Goal: Book appointment/travel/reservation

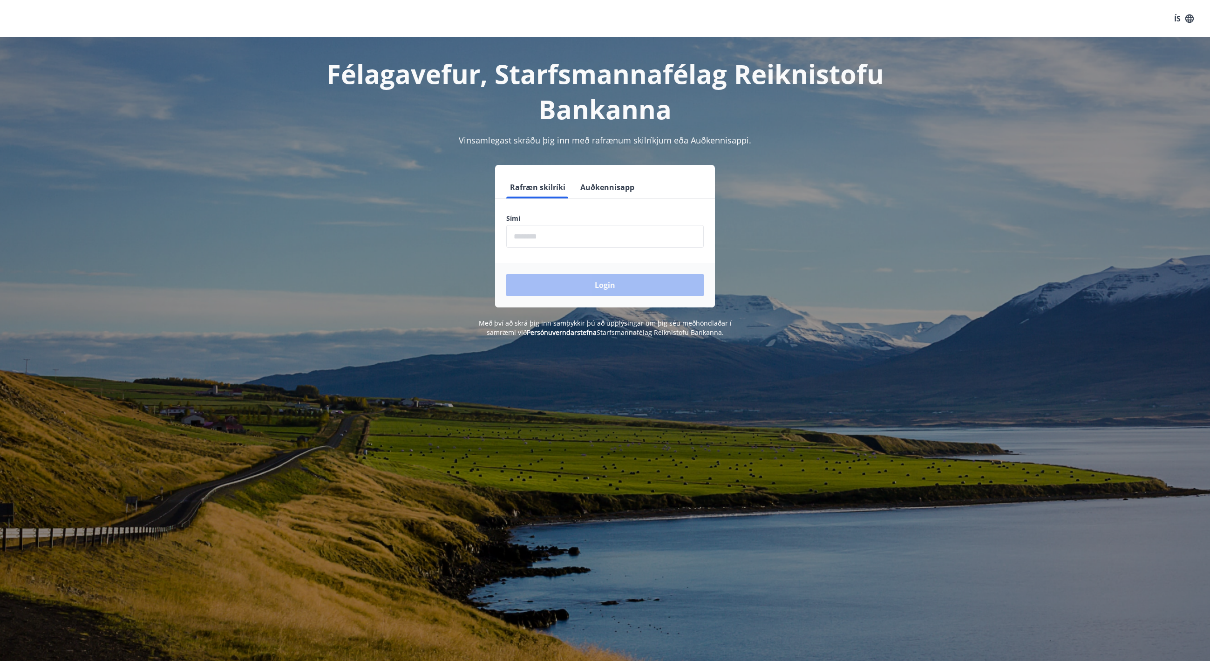
click at [566, 238] on input "phone" at bounding box center [605, 236] width 198 height 23
type input "********"
click at [605, 285] on button "Login" at bounding box center [605, 285] width 198 height 22
click at [554, 235] on input "phone" at bounding box center [605, 236] width 198 height 23
type input "********"
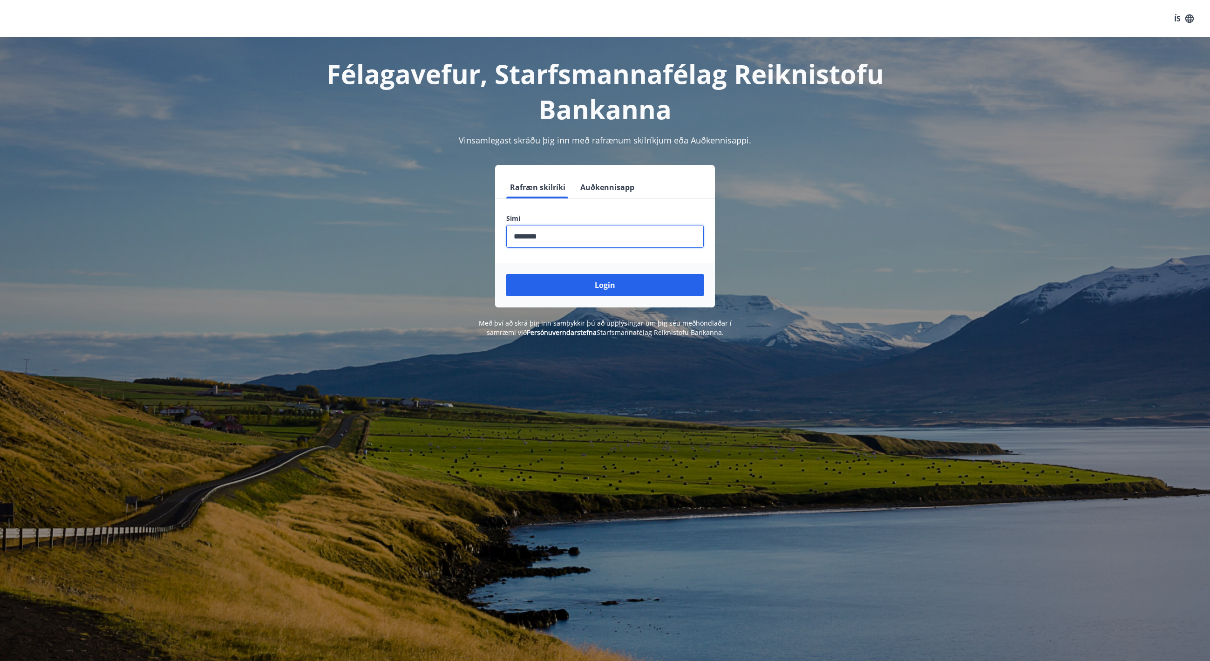
click at [605, 285] on button "Login" at bounding box center [605, 285] width 198 height 22
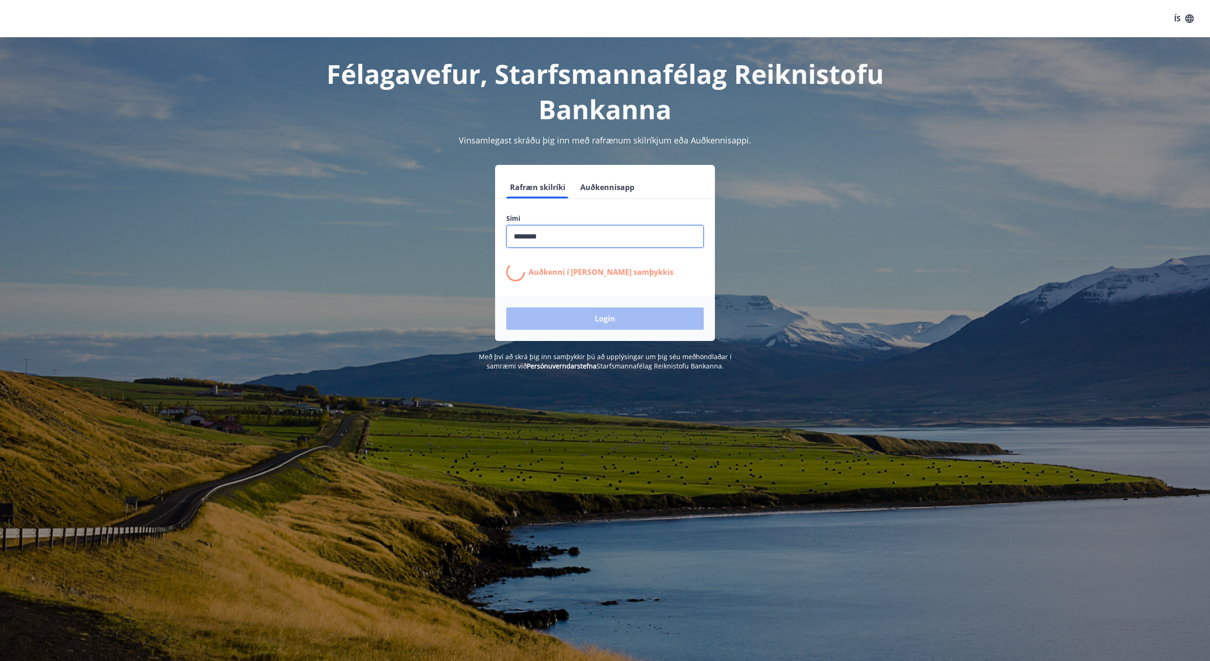
scroll to position [2, 0]
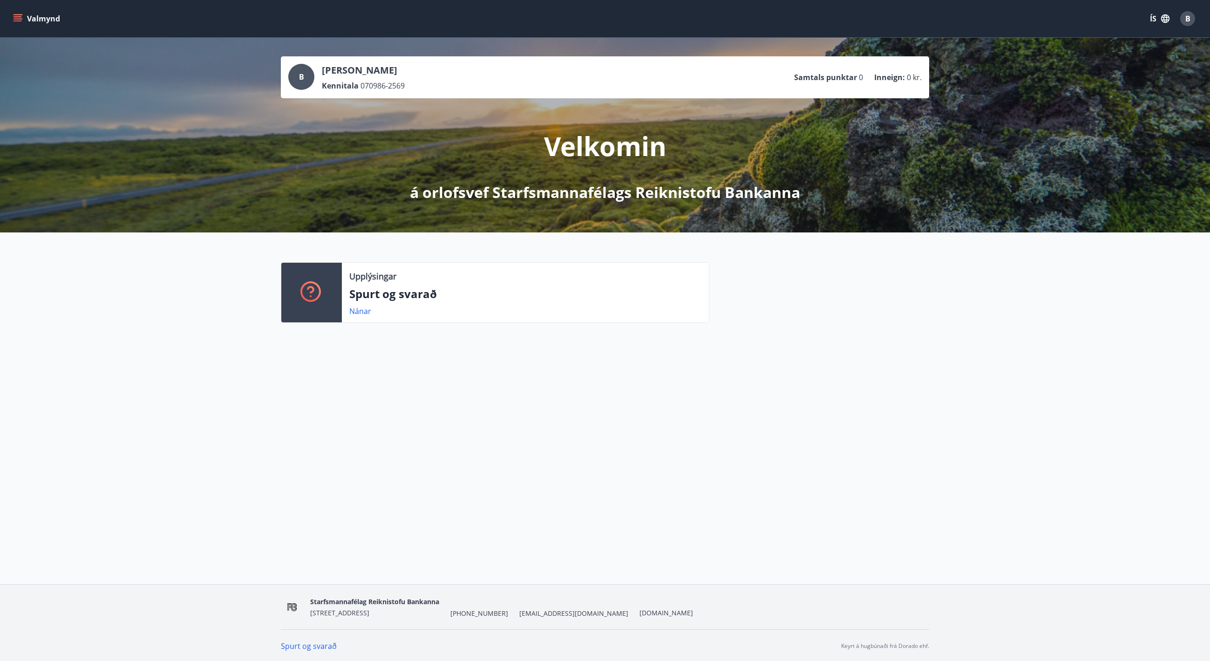
click at [23, 19] on button "Valmynd" at bounding box center [37, 18] width 53 height 17
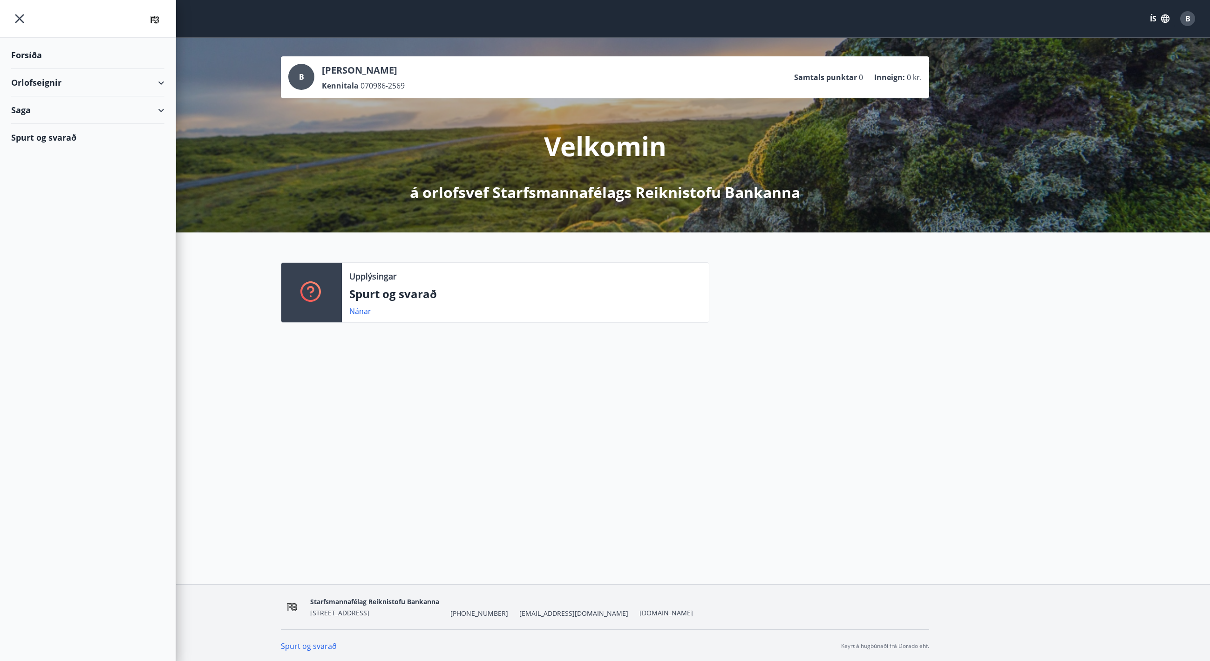
click at [75, 83] on div "Orlofseignir" at bounding box center [87, 82] width 153 height 27
click at [51, 106] on div "Framboð" at bounding box center [88, 106] width 138 height 20
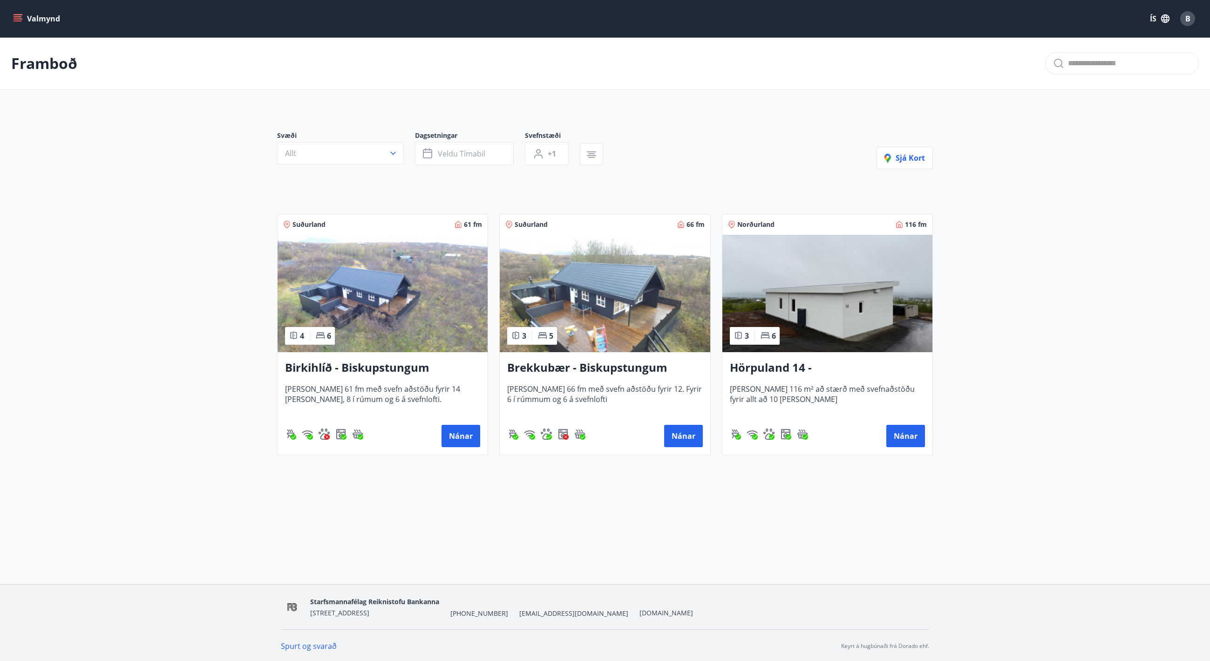
click at [846, 287] on img at bounding box center [828, 293] width 210 height 117
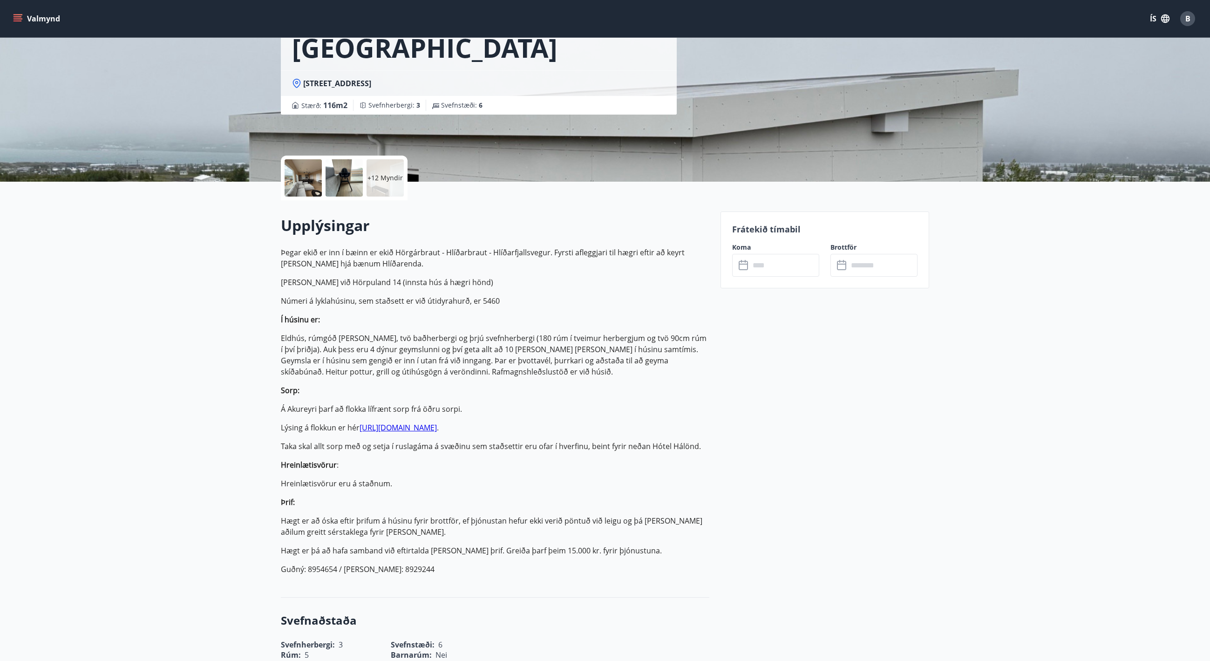
scroll to position [112, 0]
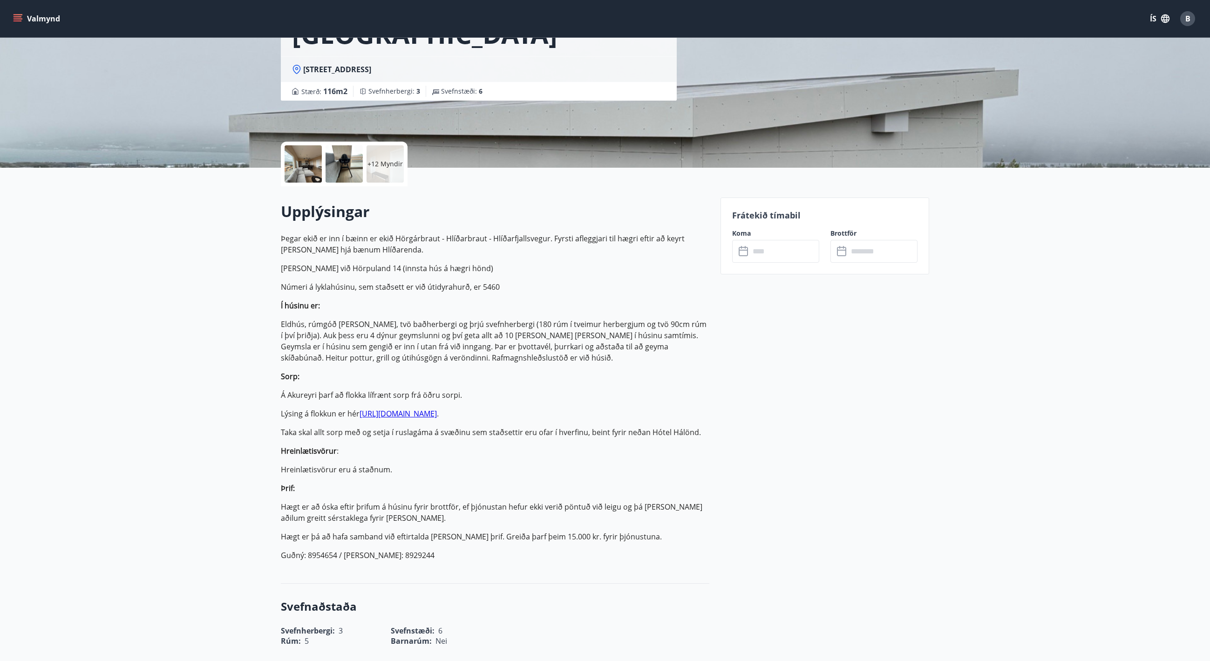
click at [746, 253] on icon at bounding box center [744, 251] width 11 height 11
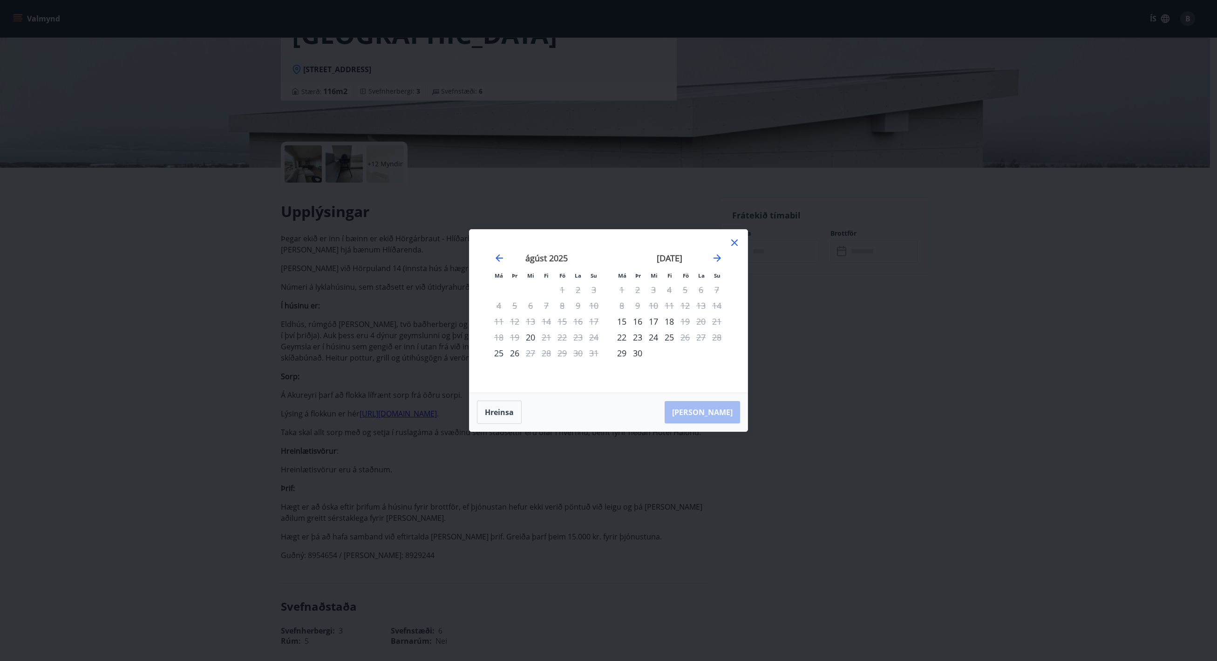
click at [723, 259] on div "[DATE]" at bounding box center [669, 261] width 111 height 41
click at [718, 257] on icon "Move forward to switch to the next month." at bounding box center [717, 257] width 11 height 11
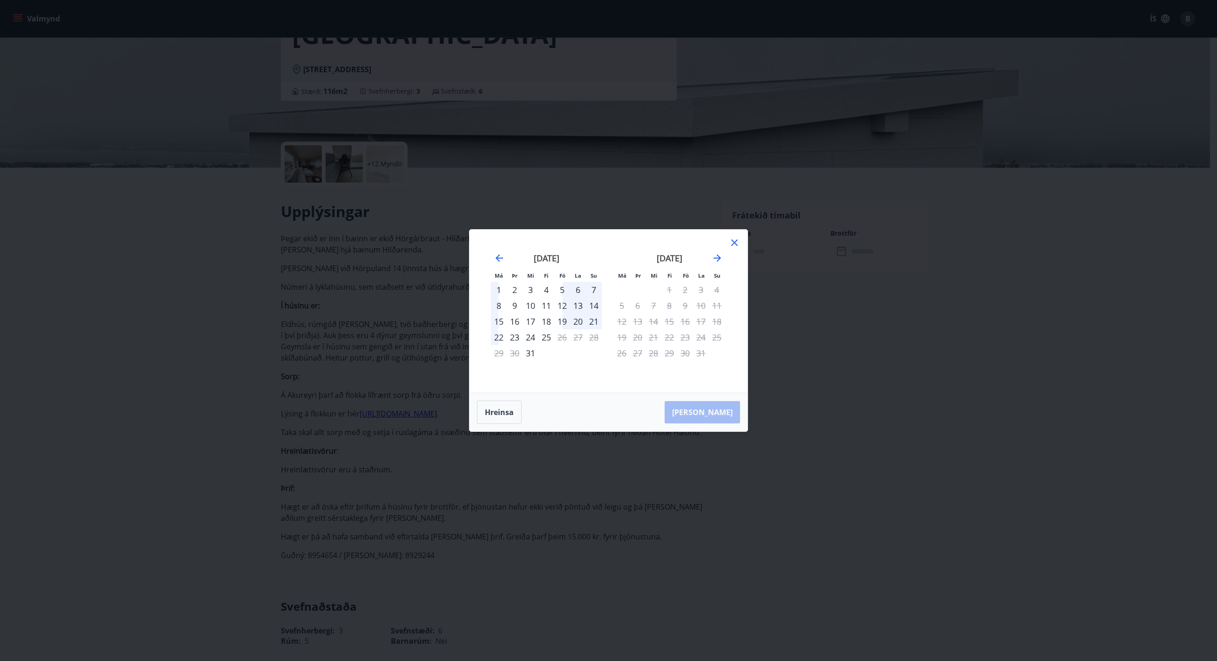
click at [565, 307] on div "12" at bounding box center [562, 306] width 16 height 16
click at [721, 257] on icon "Move forward to switch to the next month." at bounding box center [717, 257] width 11 height 11
click at [721, 255] on icon "Move forward to switch to the next month." at bounding box center [717, 257] width 11 height 11
click at [502, 262] on icon "Move backward to switch to the previous month." at bounding box center [499, 257] width 11 height 11
click at [501, 260] on icon "Move backward to switch to the previous month." at bounding box center [499, 257] width 11 height 11
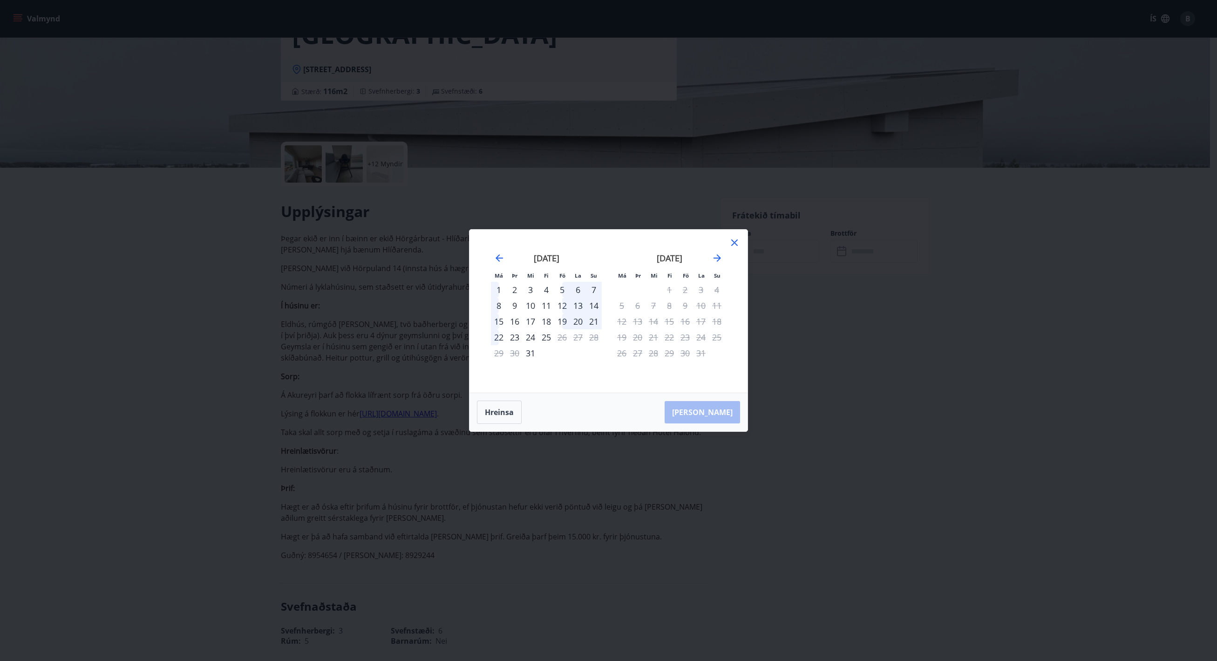
click at [564, 306] on div "12" at bounding box center [562, 306] width 16 height 16
click at [520, 320] on div "16" at bounding box center [515, 322] width 16 height 16
click at [568, 305] on div "12" at bounding box center [562, 306] width 16 height 16
click at [565, 304] on div "12" at bounding box center [562, 306] width 16 height 16
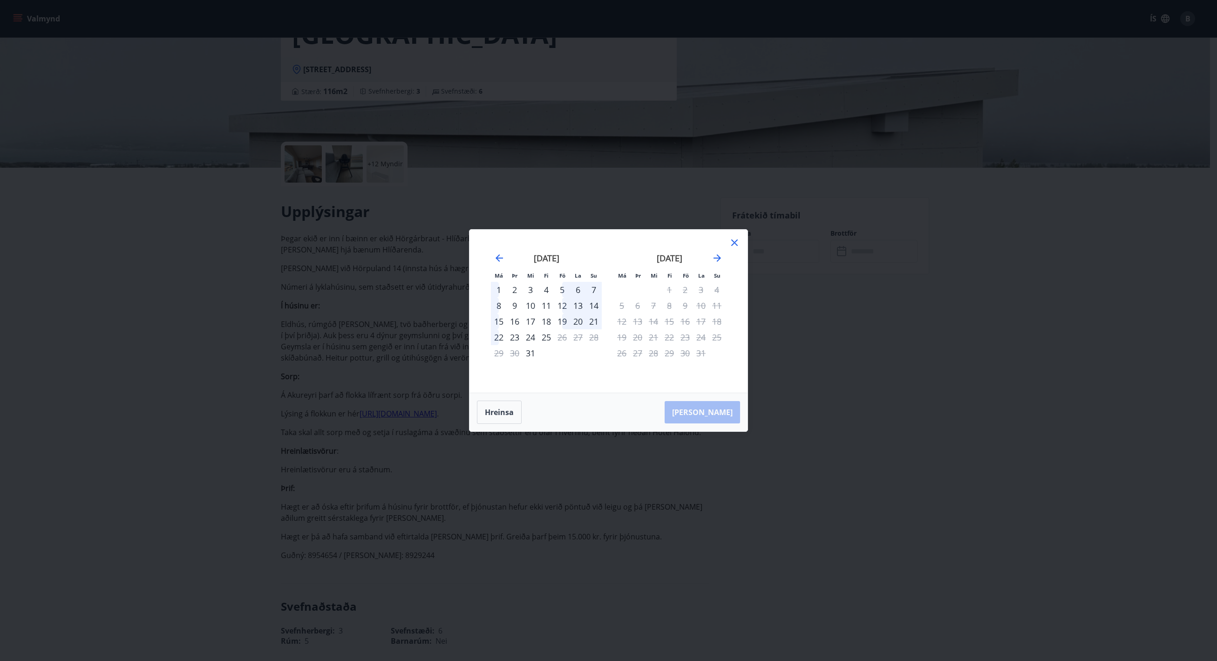
click at [684, 372] on div "[DATE] 1 2 3 4 5 6 7 8 9 10 11 12 13 14 15 16 17 18 19 20 21 22 23 24 25 26 27 …" at bounding box center [669, 317] width 123 height 153
drag, startPoint x: 637, startPoint y: 314, endPoint x: 629, endPoint y: 314, distance: 8.4
click at [631, 314] on tr "12 13 14 15 16 17 18" at bounding box center [669, 322] width 111 height 16
drag, startPoint x: 589, startPoint y: 306, endPoint x: 575, endPoint y: 302, distance: 14.0
click at [581, 303] on tr "8 9 10 11 12 13 14" at bounding box center [546, 306] width 111 height 16
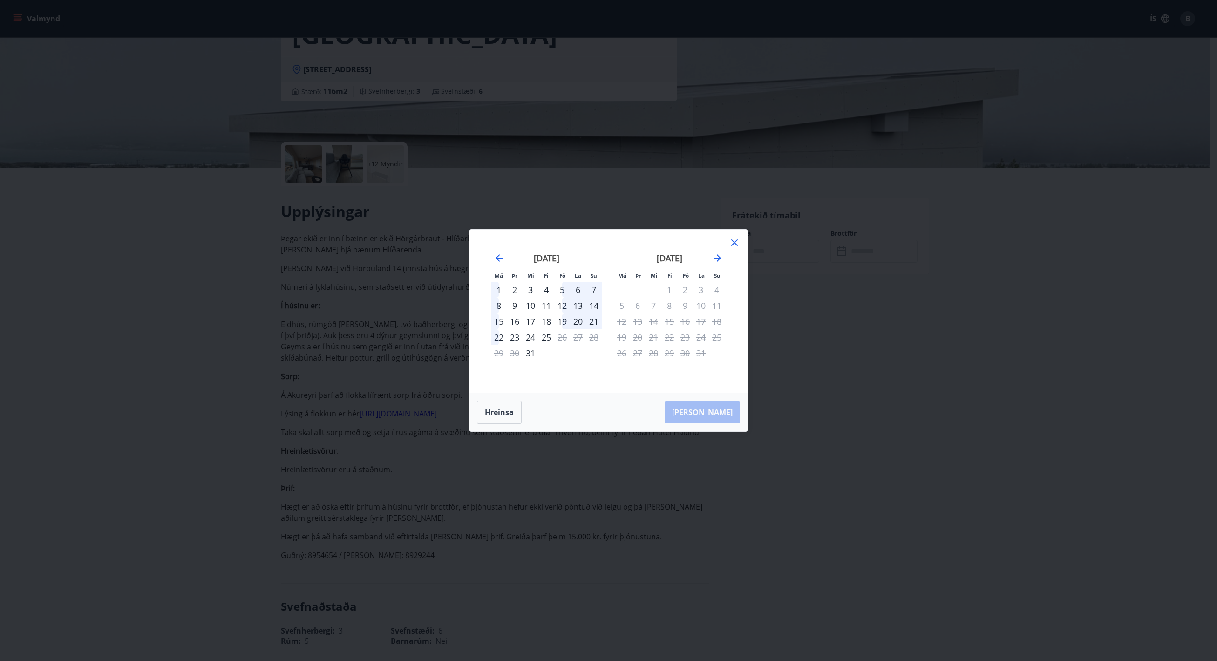
drag, startPoint x: 566, startPoint y: 304, endPoint x: 678, endPoint y: 379, distance: 134.5
click at [571, 309] on tr "8 9 10 11 12 13 14" at bounding box center [546, 306] width 111 height 16
click at [719, 404] on div "[PERSON_NAME]" at bounding box center [609, 412] width 278 height 38
click at [717, 408] on div "[PERSON_NAME]" at bounding box center [609, 412] width 278 height 38
drag, startPoint x: 539, startPoint y: 294, endPoint x: 561, endPoint y: 305, distance: 24.4
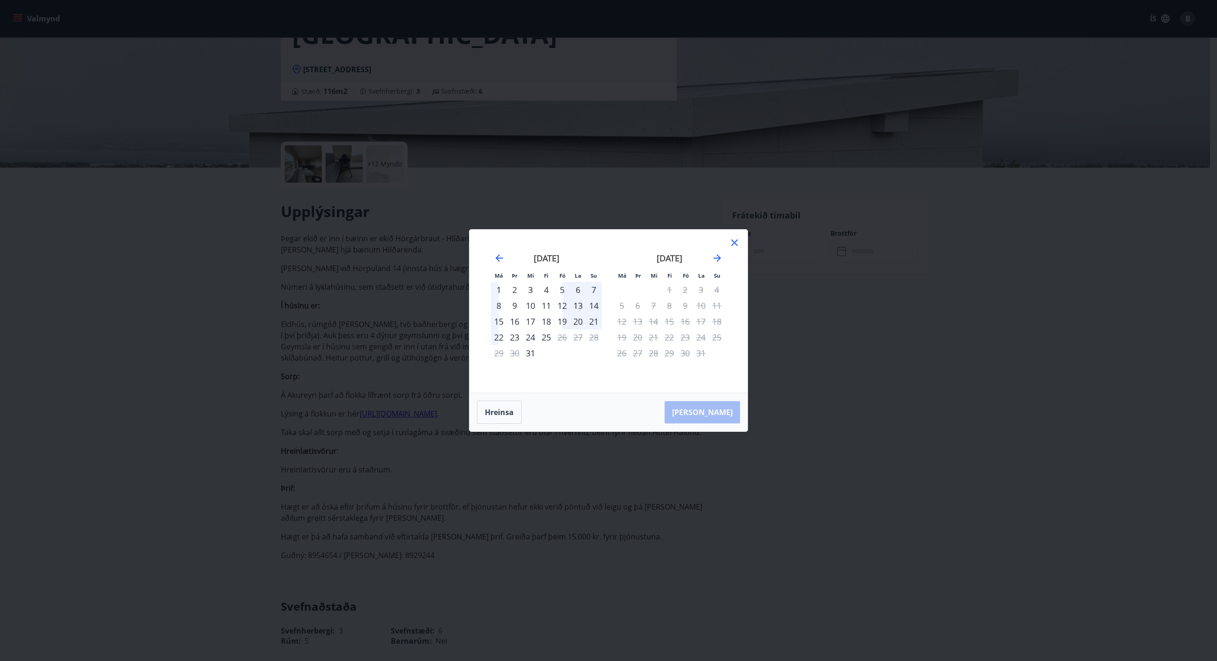
click at [541, 296] on div "4" at bounding box center [547, 290] width 16 height 16
drag, startPoint x: 585, startPoint y: 304, endPoint x: 585, endPoint y: 297, distance: 7.0
click at [585, 300] on div "13" at bounding box center [578, 306] width 16 height 16
click at [586, 292] on tr "1 2 3 4 5 6 7" at bounding box center [546, 290] width 111 height 16
drag, startPoint x: 569, startPoint y: 290, endPoint x: 537, endPoint y: 299, distance: 33.2
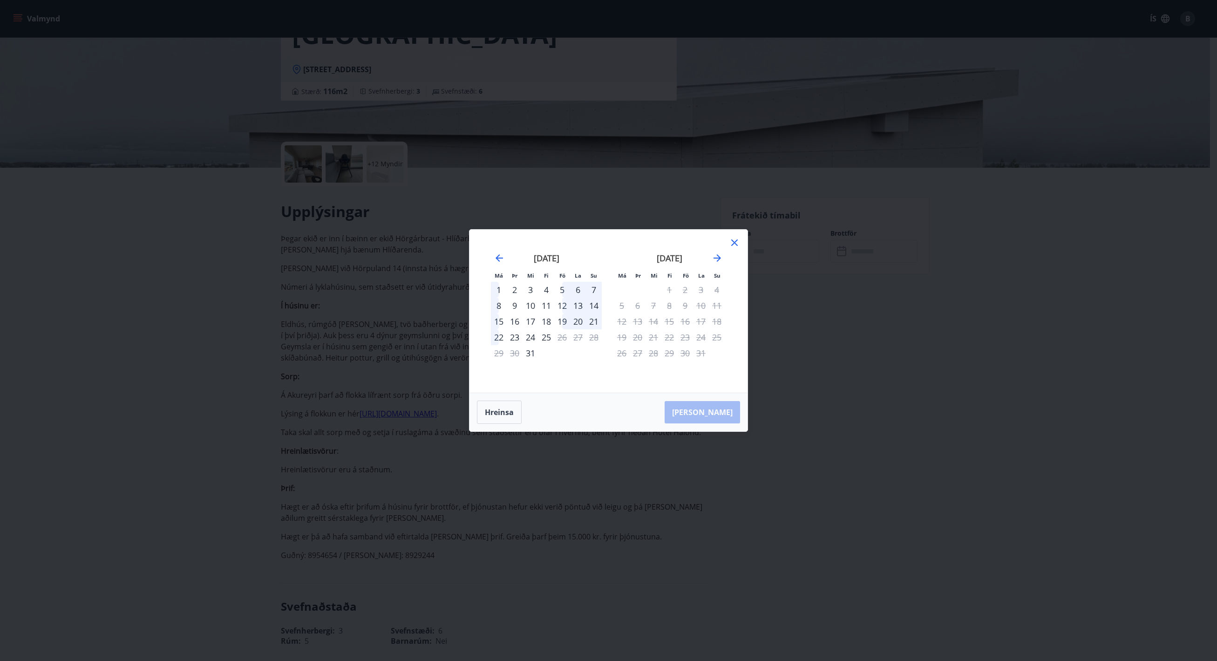
click at [567, 291] on tr "1 2 3 4 5 6 7" at bounding box center [546, 290] width 111 height 16
click at [532, 298] on div "10" at bounding box center [531, 306] width 16 height 16
click at [514, 297] on div "2" at bounding box center [515, 290] width 16 height 16
click at [595, 303] on tr "8 9 10 11 12 13 14" at bounding box center [546, 306] width 111 height 16
drag, startPoint x: 586, startPoint y: 300, endPoint x: 564, endPoint y: 297, distance: 22.6
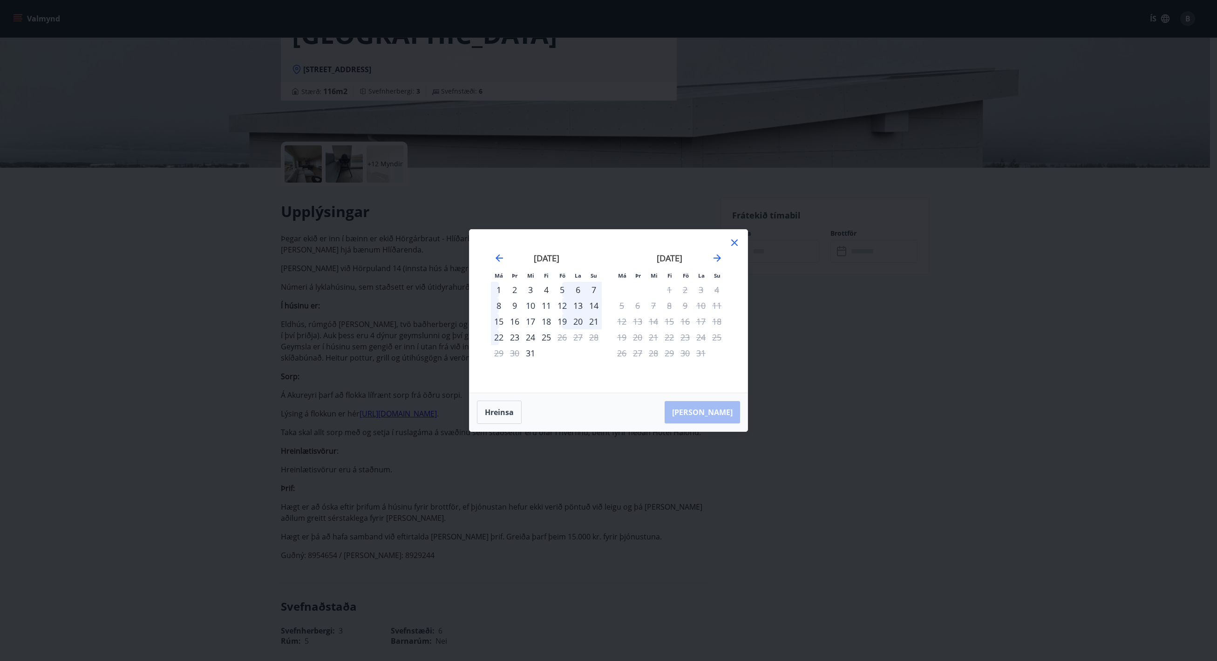
click at [566, 298] on tr "8 9 10 11 12 13 14" at bounding box center [546, 306] width 111 height 16
click at [564, 297] on div "5" at bounding box center [562, 290] width 16 height 16
drag, startPoint x: 572, startPoint y: 306, endPoint x: 594, endPoint y: 306, distance: 22.8
click at [586, 307] on tr "8 9 10 11 12 13 14" at bounding box center [546, 306] width 111 height 16
click at [592, 303] on div "14" at bounding box center [594, 306] width 16 height 16
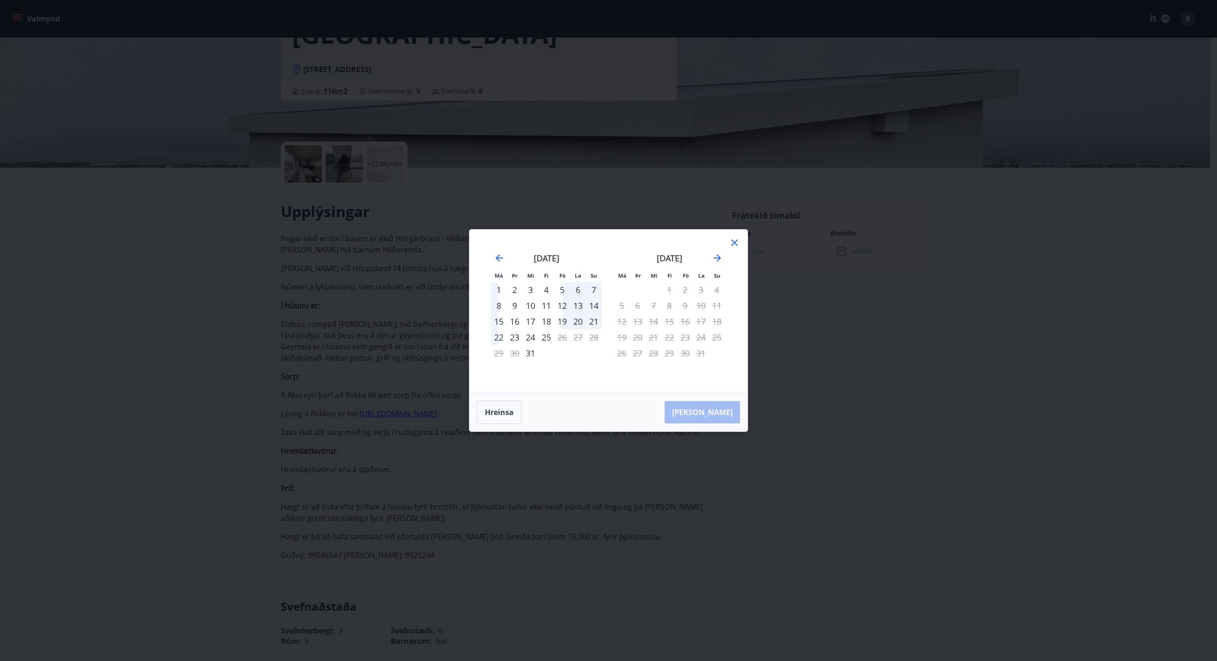
drag, startPoint x: 571, startPoint y: 306, endPoint x: 577, endPoint y: 312, distance: 8.6
click at [571, 306] on tr "8 9 10 11 12 13 14" at bounding box center [546, 306] width 111 height 16
click at [727, 409] on div "[PERSON_NAME]" at bounding box center [609, 412] width 278 height 38
drag, startPoint x: 725, startPoint y: 409, endPoint x: 718, endPoint y: 411, distance: 6.9
click at [722, 410] on div "[PERSON_NAME]" at bounding box center [609, 412] width 278 height 38
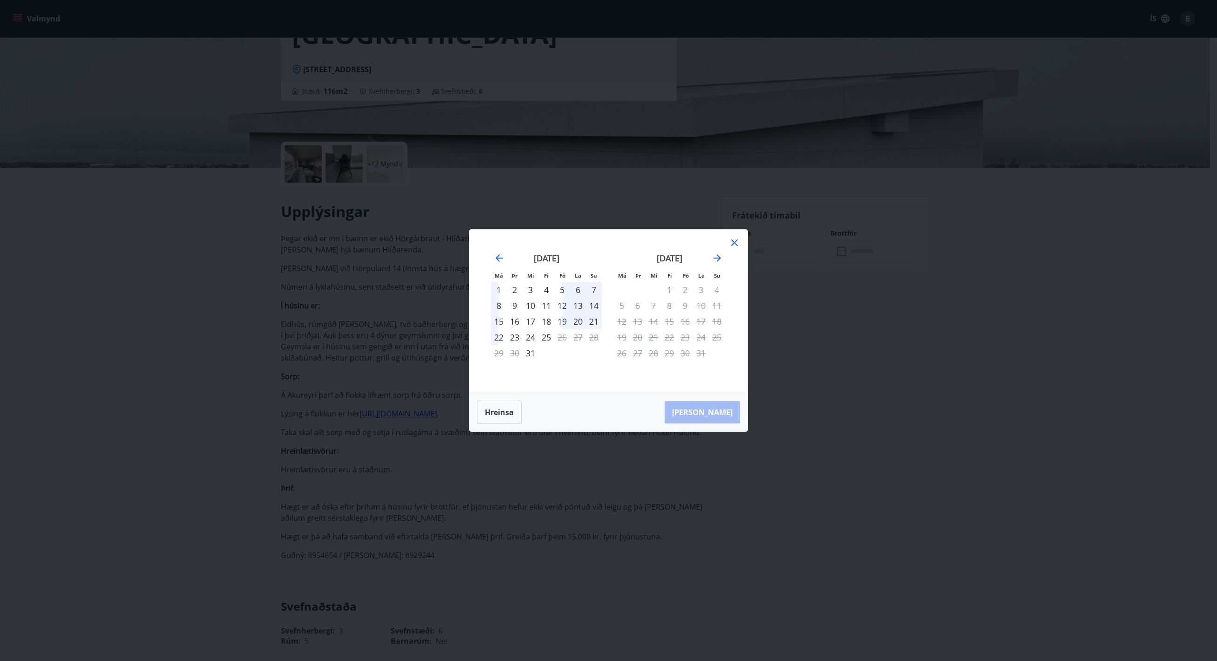
click at [715, 413] on div "[PERSON_NAME]" at bounding box center [609, 412] width 278 height 38
drag, startPoint x: 710, startPoint y: 413, endPoint x: 716, endPoint y: 414, distance: 5.2
click at [716, 414] on div "[PERSON_NAME]" at bounding box center [609, 412] width 278 height 38
click at [555, 308] on div "12" at bounding box center [562, 306] width 16 height 16
click at [571, 308] on div "13" at bounding box center [578, 306] width 16 height 16
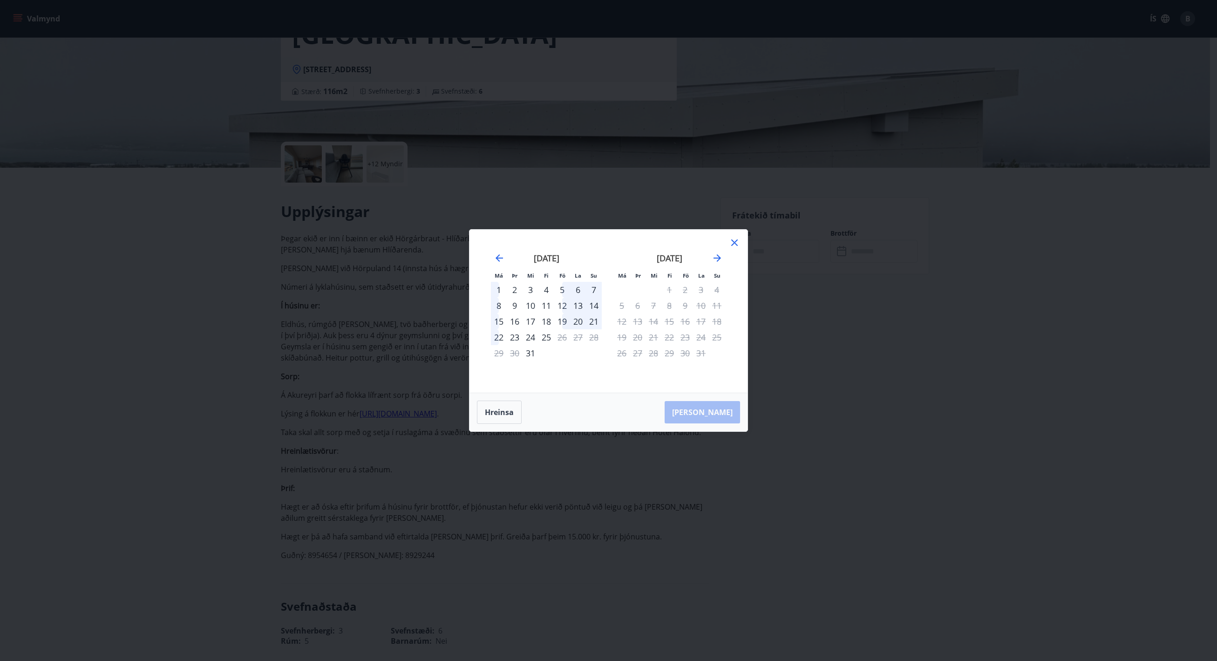
click at [576, 306] on div "13" at bounding box center [578, 306] width 16 height 16
click at [579, 305] on div "13" at bounding box center [578, 306] width 16 height 16
click at [579, 303] on div "13" at bounding box center [578, 306] width 16 height 16
click at [580, 290] on div "6" at bounding box center [578, 290] width 16 height 16
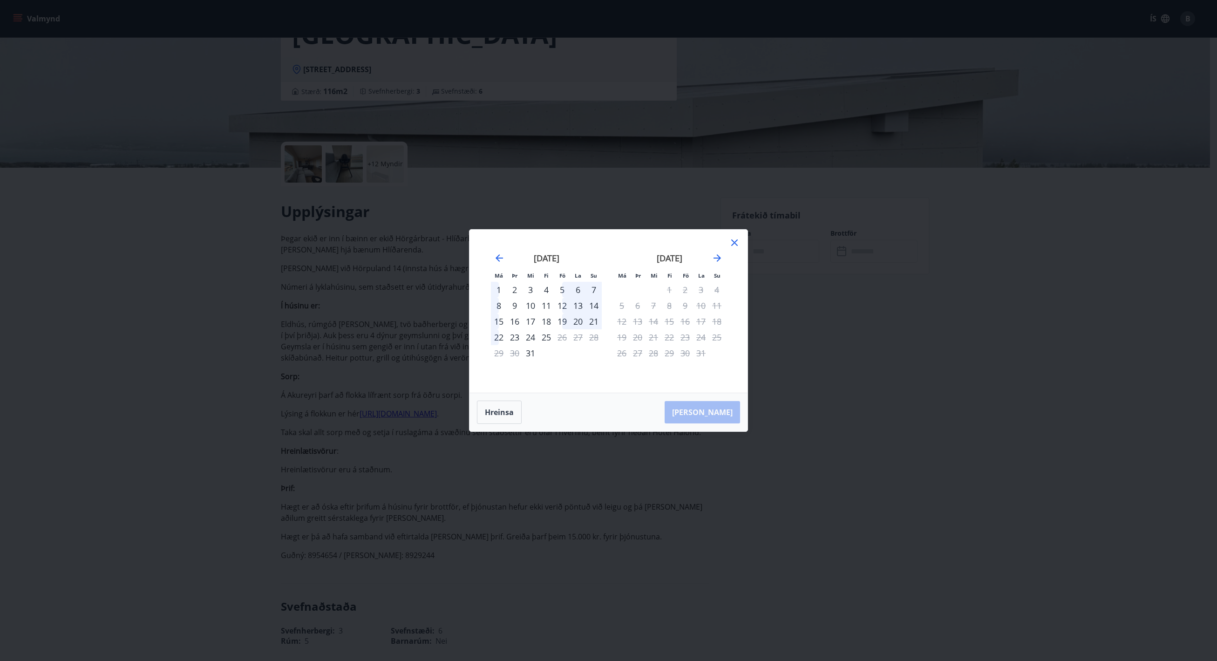
click at [580, 290] on div "6" at bounding box center [578, 290] width 16 height 16
click at [579, 290] on div "6" at bounding box center [578, 290] width 16 height 16
drag, startPoint x: 579, startPoint y: 290, endPoint x: 514, endPoint y: 290, distance: 65.2
click at [514, 290] on tr "1 2 3 4 5 6 7" at bounding box center [546, 290] width 111 height 16
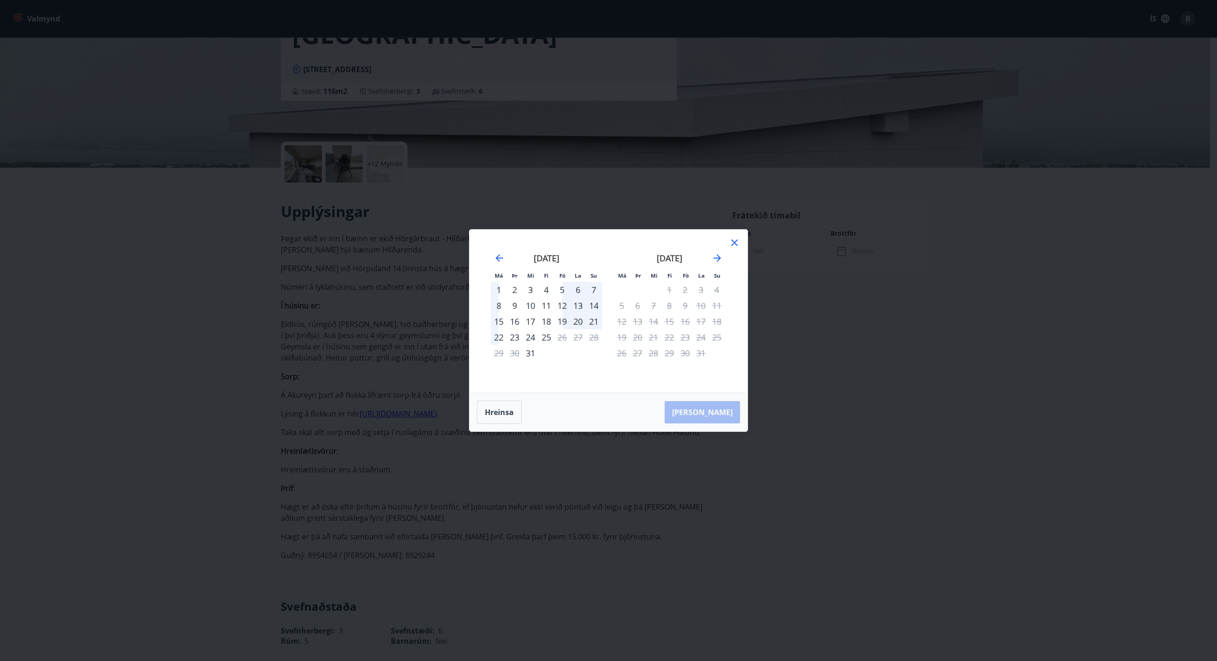
click at [491, 290] on div "1" at bounding box center [499, 290] width 16 height 16
click at [499, 259] on icon "Move backward to switch to the previous month." at bounding box center [499, 257] width 7 height 7
click at [566, 331] on div "21" at bounding box center [562, 337] width 16 height 16
click at [526, 328] on div "12" at bounding box center [531, 322] width 16 height 16
click at [525, 320] on div "12" at bounding box center [531, 322] width 16 height 16
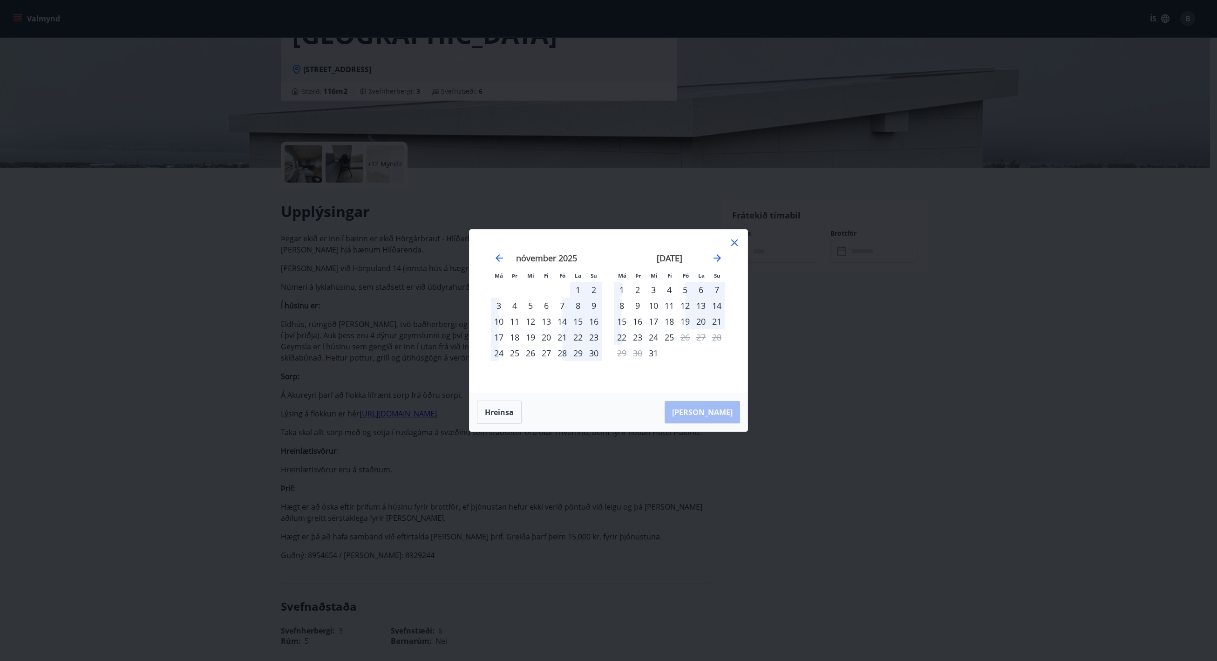
click at [532, 321] on div "12" at bounding box center [531, 322] width 16 height 16
click at [577, 321] on div "15" at bounding box center [578, 322] width 16 height 16
click at [571, 338] on div "22" at bounding box center [578, 337] width 16 height 16
click at [565, 338] on div "21" at bounding box center [562, 337] width 16 height 16
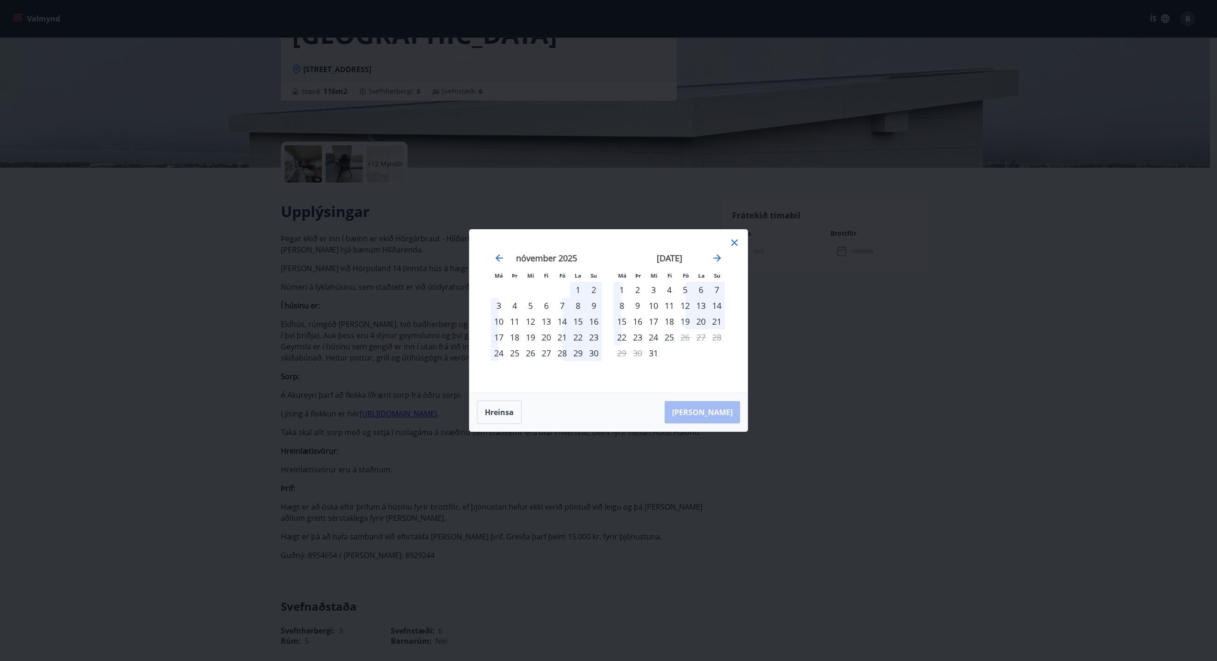
drag, startPoint x: 542, startPoint y: 353, endPoint x: 562, endPoint y: 345, distance: 21.4
click at [542, 353] on div "27" at bounding box center [547, 353] width 16 height 16
click at [736, 242] on icon at bounding box center [734, 242] width 7 height 7
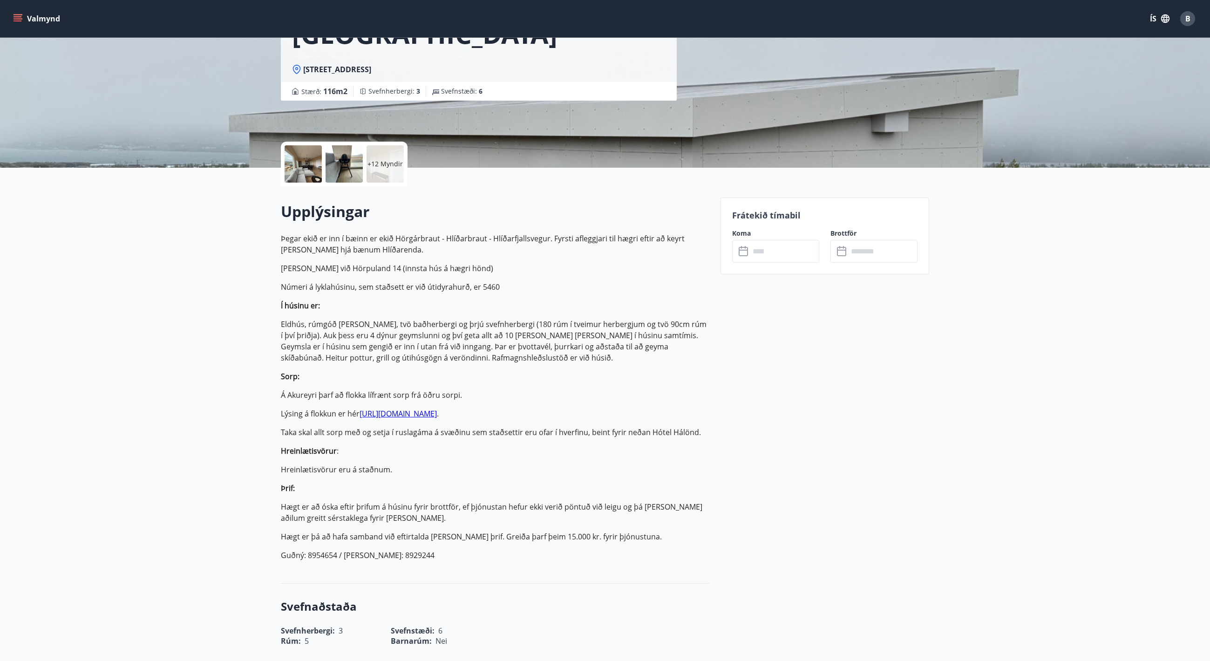
click at [865, 252] on input "text" at bounding box center [882, 251] width 69 height 23
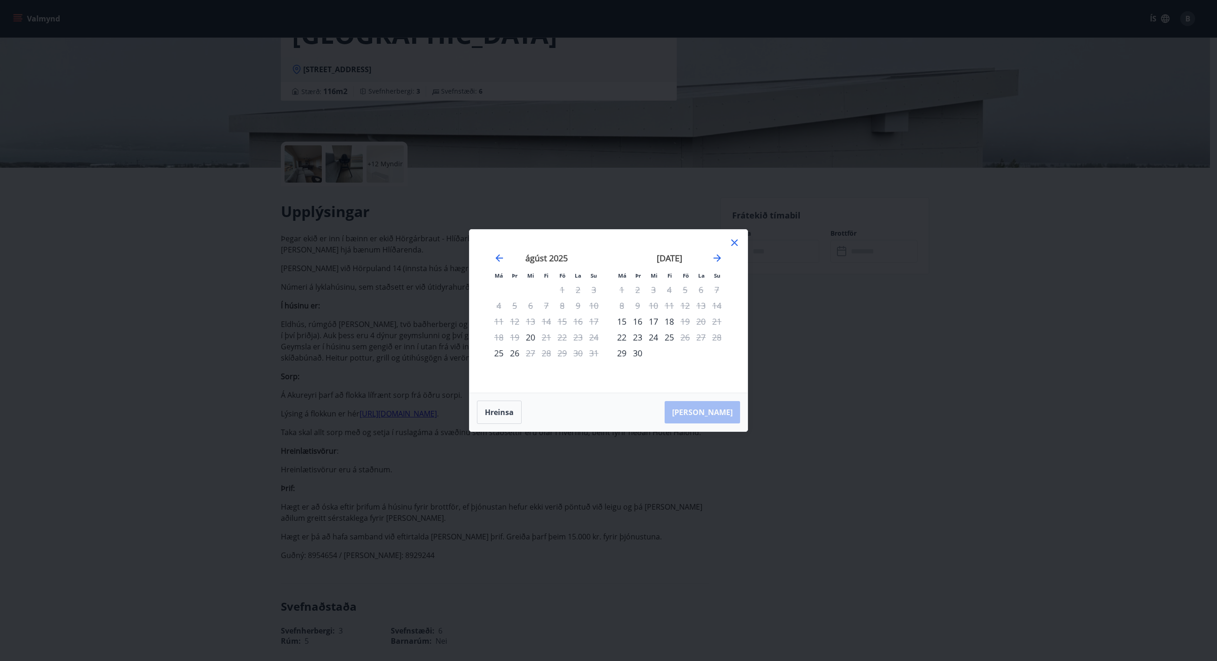
click at [640, 335] on div "23" at bounding box center [638, 337] width 16 height 16
click at [655, 325] on div "17" at bounding box center [654, 322] width 16 height 16
click at [654, 324] on div "17" at bounding box center [654, 322] width 16 height 16
click at [732, 241] on icon at bounding box center [734, 242] width 11 height 11
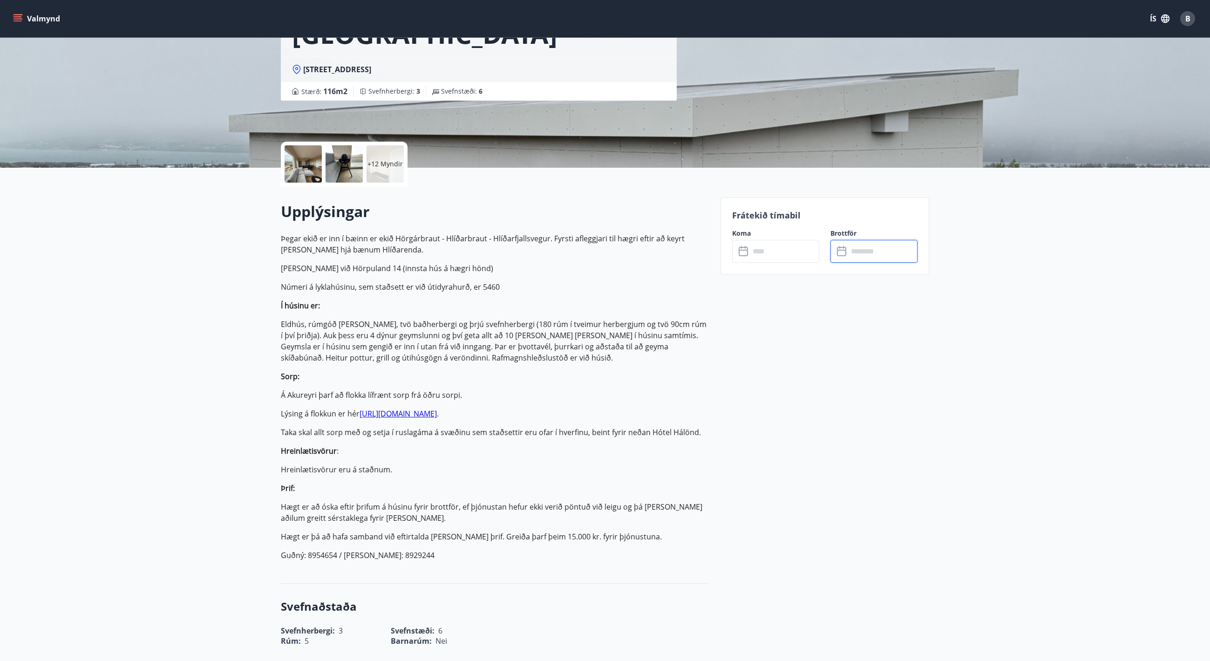
click at [758, 255] on input "text" at bounding box center [784, 251] width 69 height 23
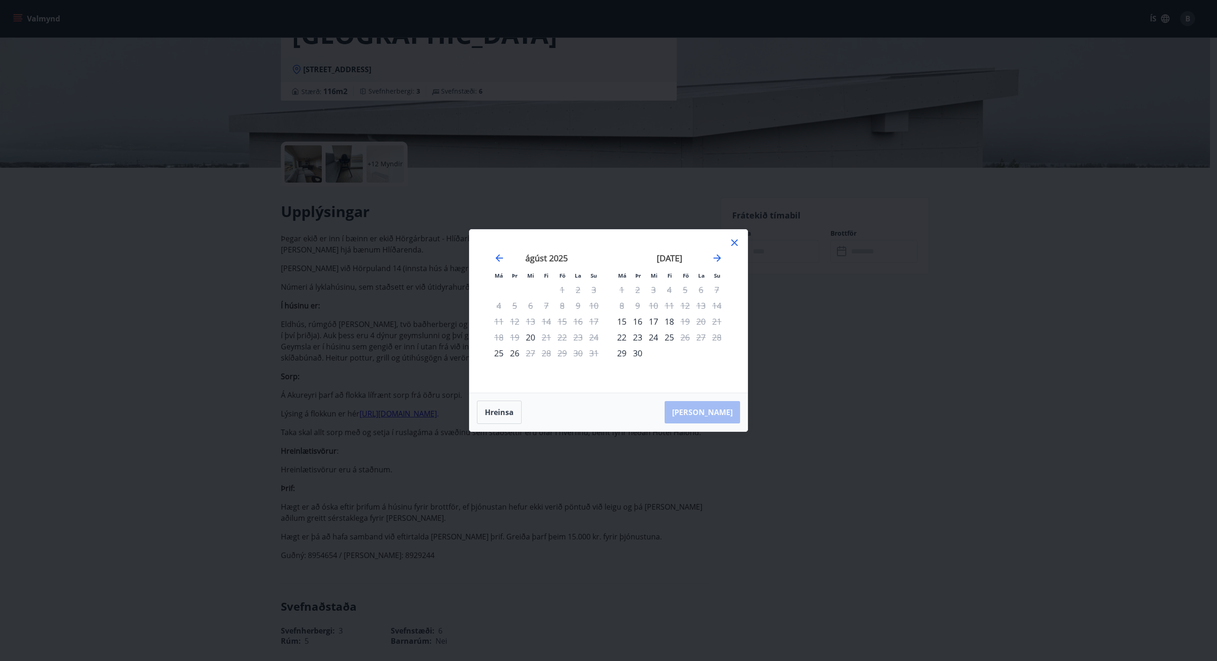
click at [646, 321] on div "17" at bounding box center [654, 322] width 16 height 16
click at [720, 258] on icon "Move forward to switch to the next month." at bounding box center [717, 257] width 7 height 7
click at [733, 244] on icon at bounding box center [734, 242] width 7 height 7
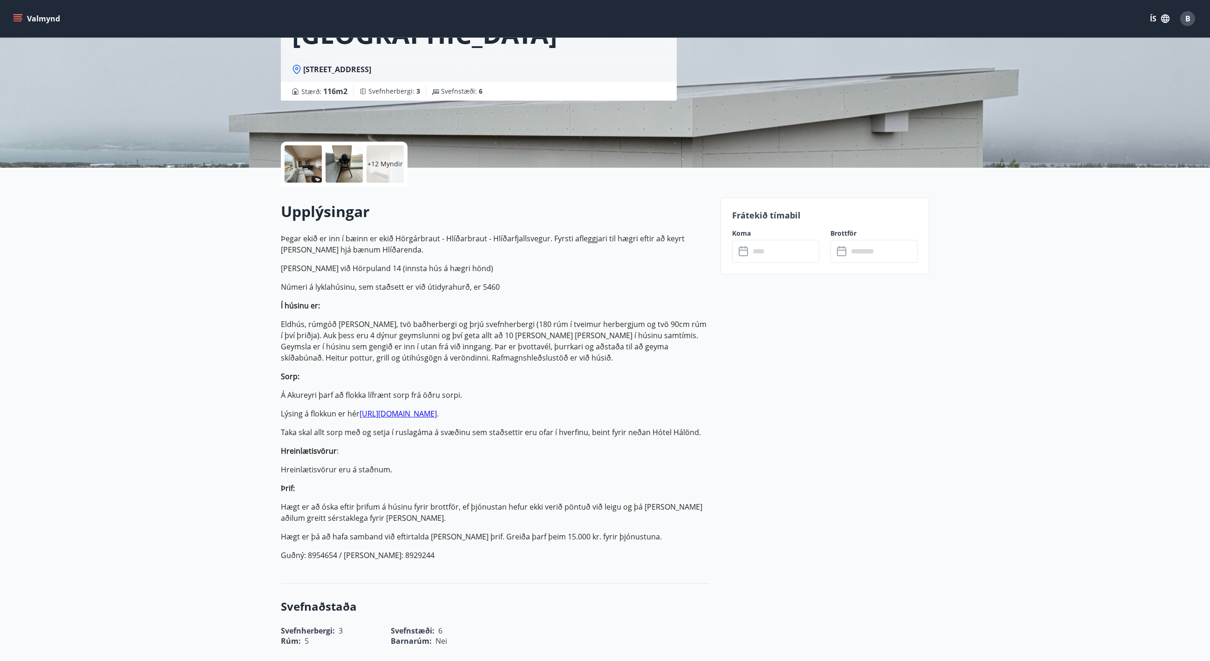
click at [779, 257] on input "text" at bounding box center [784, 251] width 69 height 23
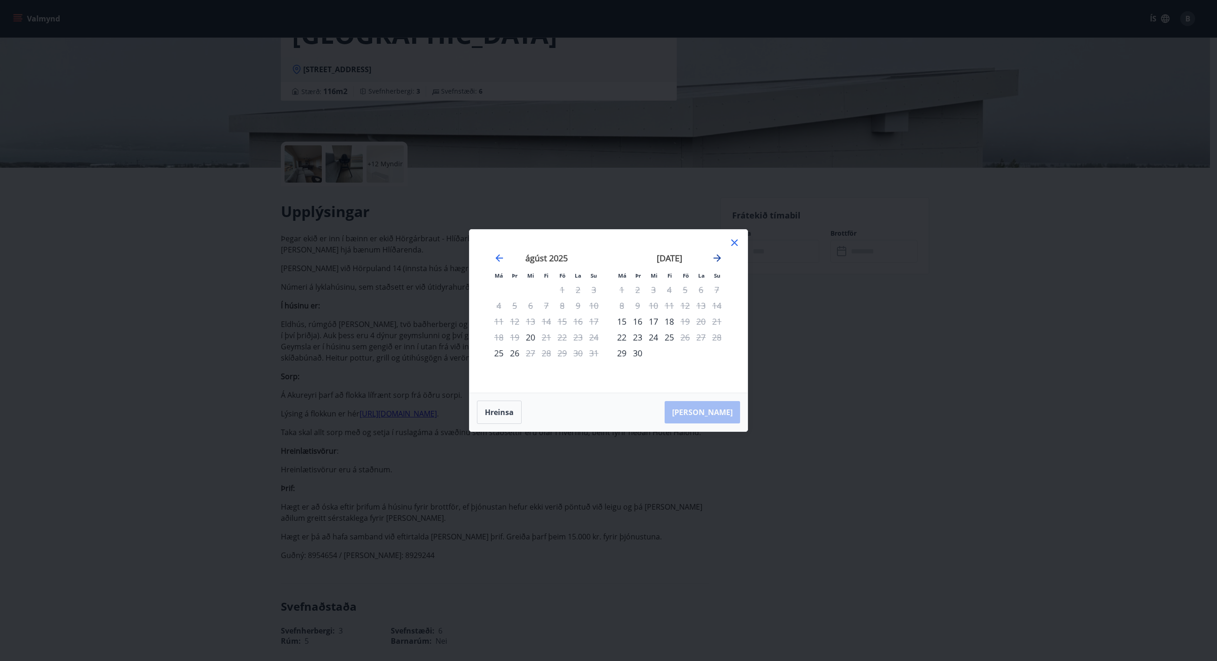
click at [723, 258] on icon "Move forward to switch to the next month." at bounding box center [717, 257] width 11 height 11
click at [722, 258] on icon "Move forward to switch to the next month." at bounding box center [717, 257] width 11 height 11
click at [669, 336] on div "20" at bounding box center [670, 337] width 16 height 16
click at [669, 341] on div "20" at bounding box center [670, 337] width 16 height 16
click at [702, 339] on div "22" at bounding box center [701, 337] width 16 height 16
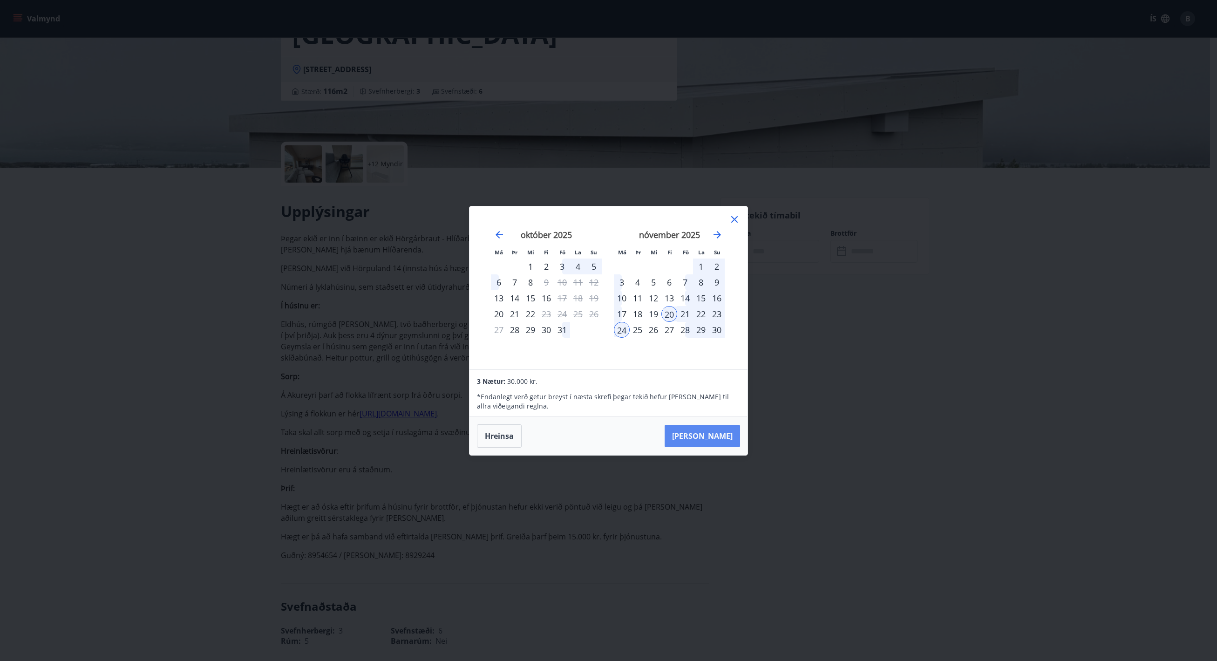
click at [729, 438] on button "[PERSON_NAME]" at bounding box center [702, 436] width 75 height 22
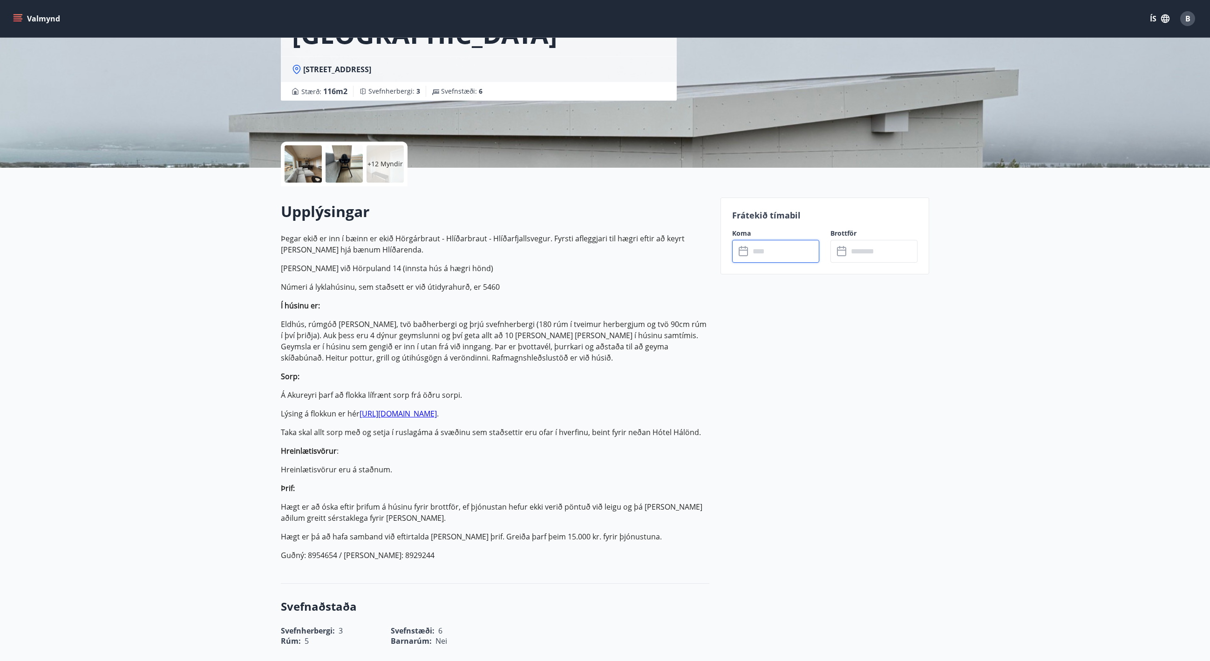
type input "******"
click at [765, 339] on button "Hætta við" at bounding box center [775, 337] width 87 height 23
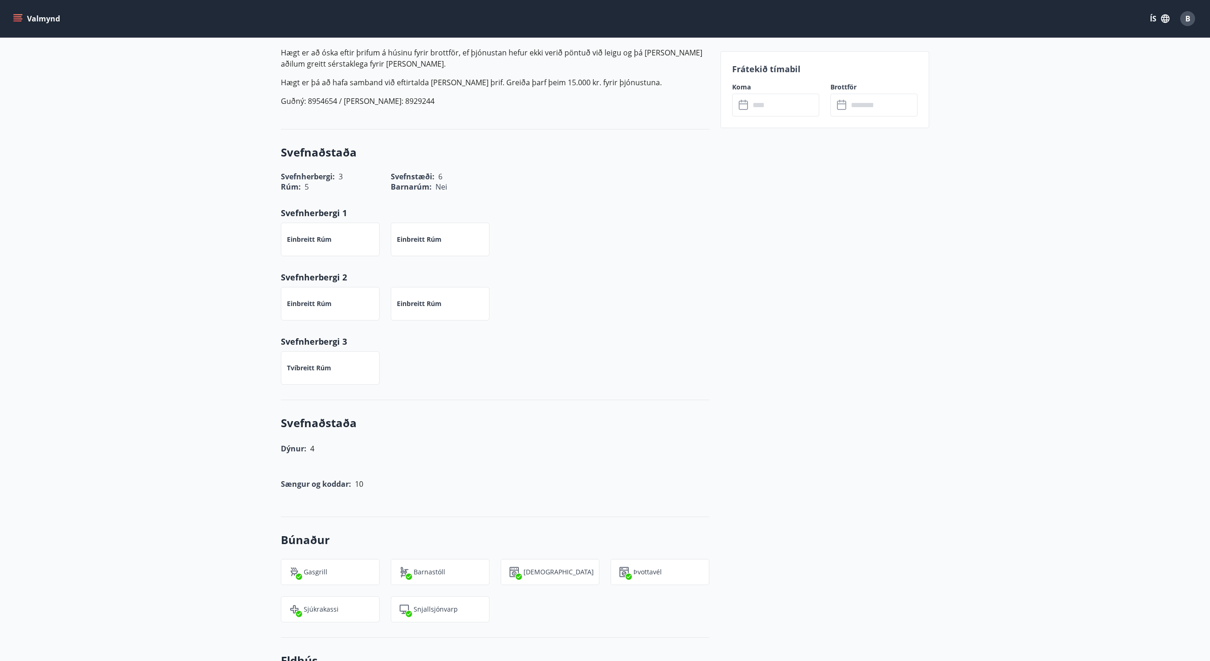
scroll to position [632, 0]
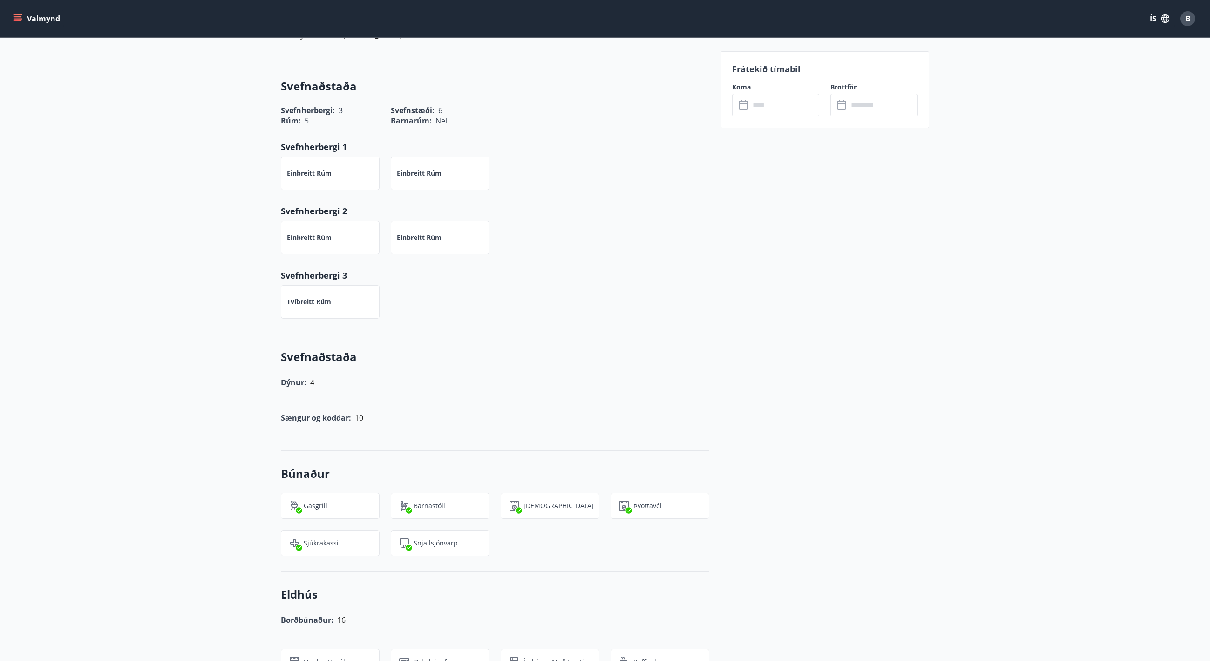
click at [330, 305] on p "Tvíbreitt rúm" at bounding box center [309, 301] width 44 height 9
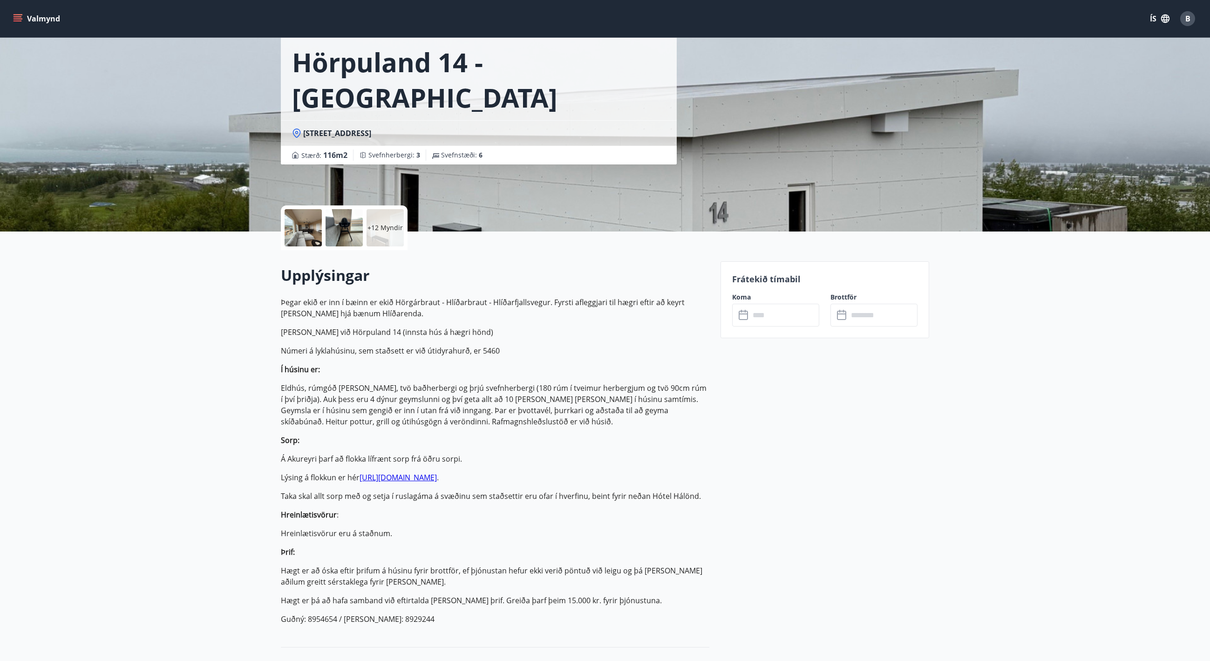
scroll to position [0, 0]
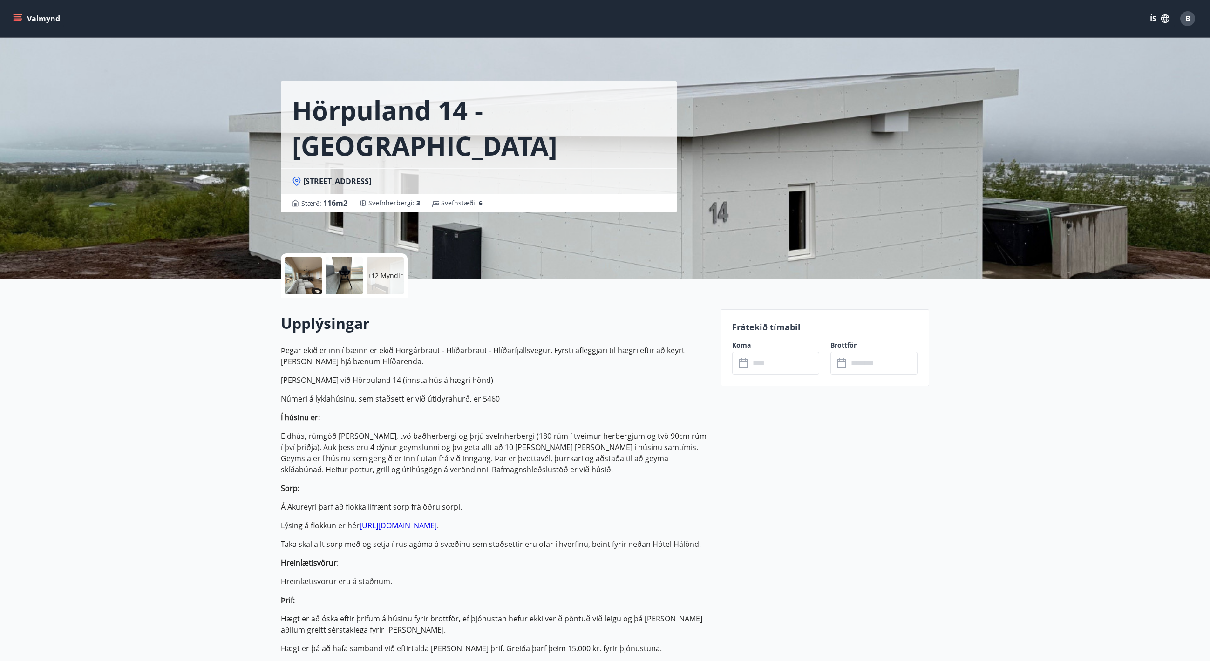
click at [775, 362] on input "text" at bounding box center [784, 363] width 69 height 23
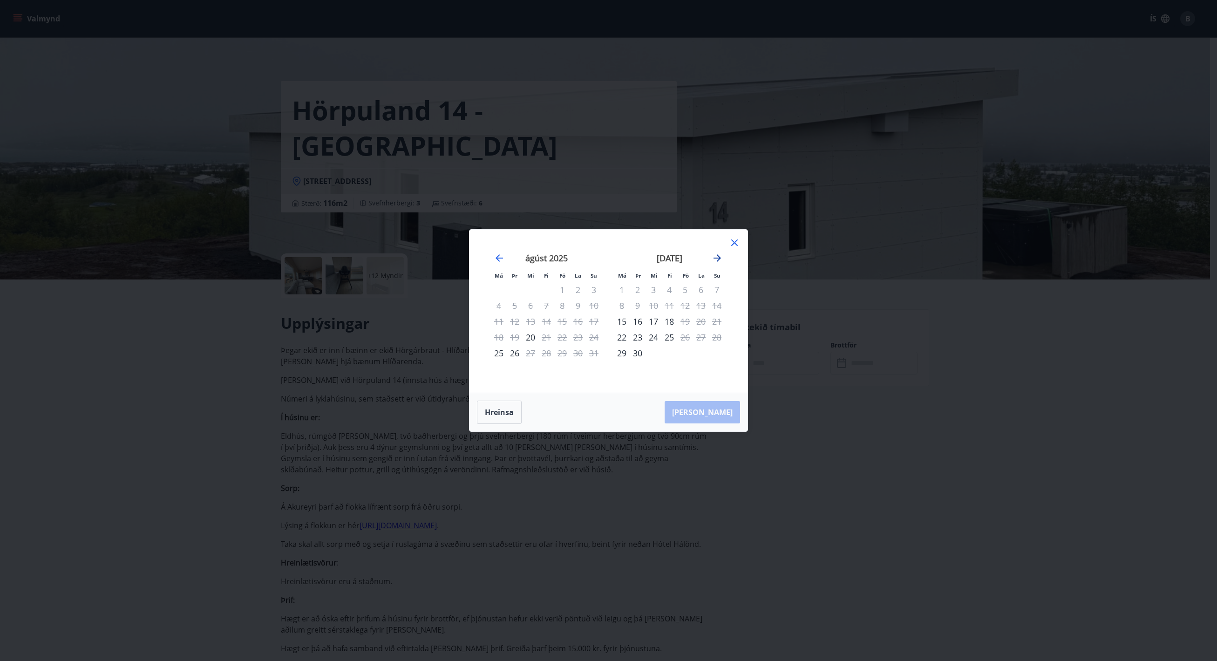
click at [722, 258] on icon "Move forward to switch to the next month." at bounding box center [717, 257] width 11 height 11
click at [721, 259] on icon "Move forward to switch to the next month." at bounding box center [717, 257] width 11 height 11
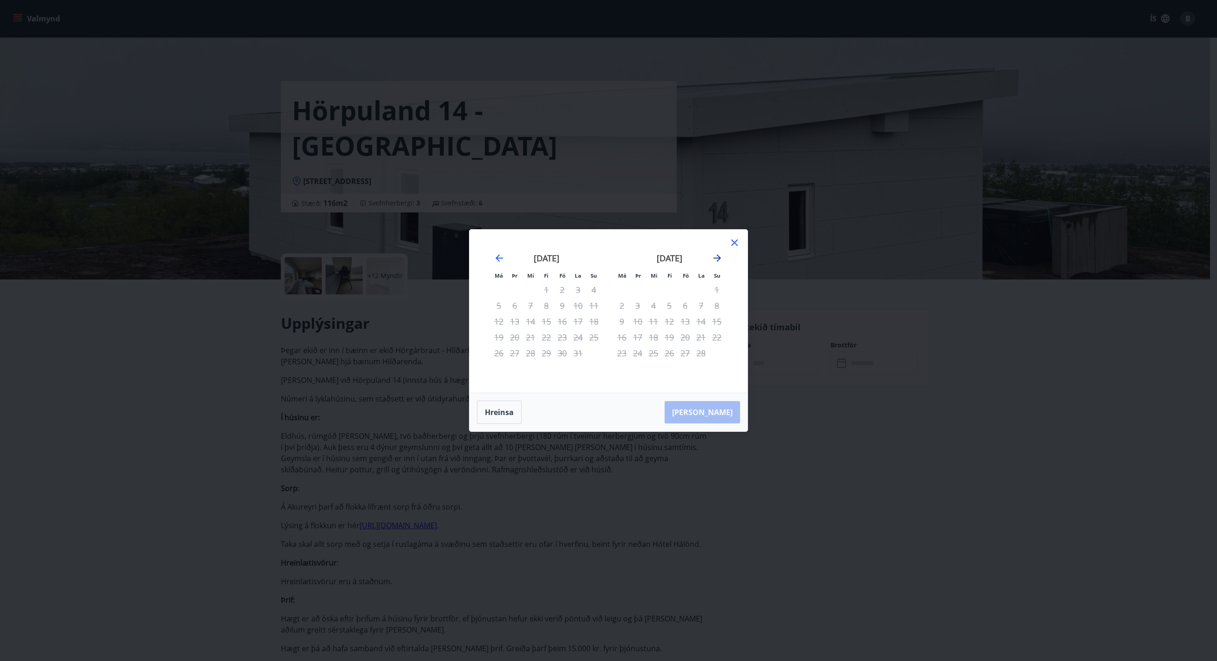
click at [721, 259] on icon "Move forward to switch to the next month." at bounding box center [717, 257] width 11 height 11
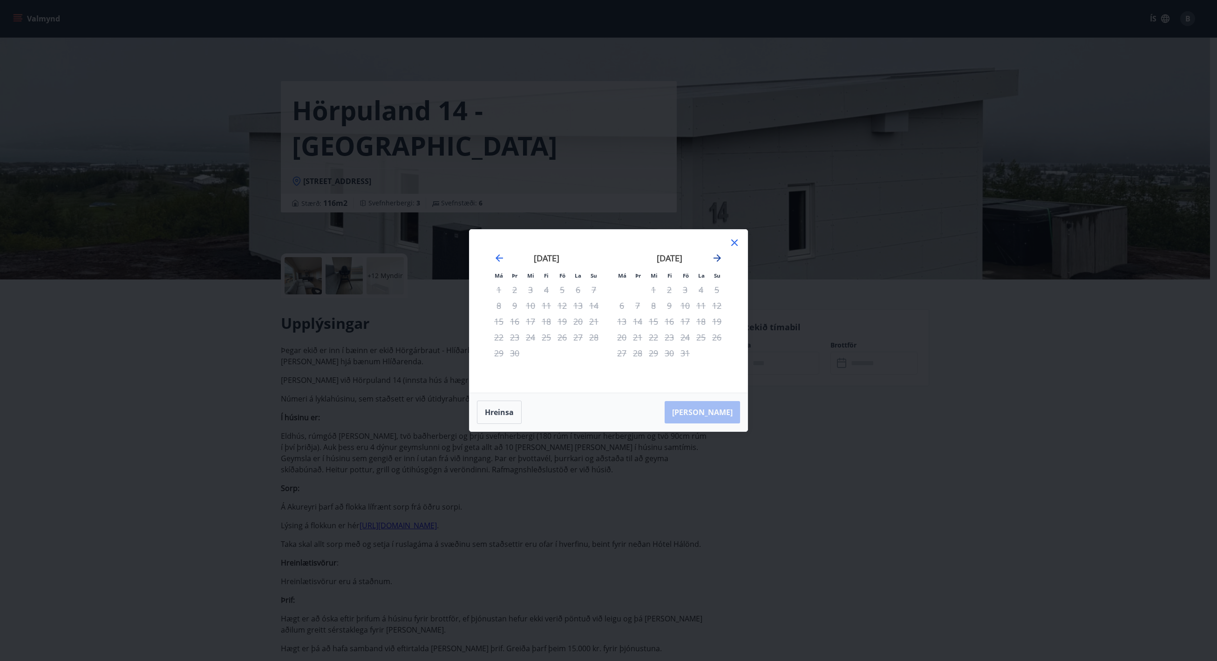
click at [721, 259] on icon "Move forward to switch to the next month." at bounding box center [717, 257] width 11 height 11
click at [500, 262] on icon "Move backward to switch to the previous month." at bounding box center [499, 257] width 11 height 11
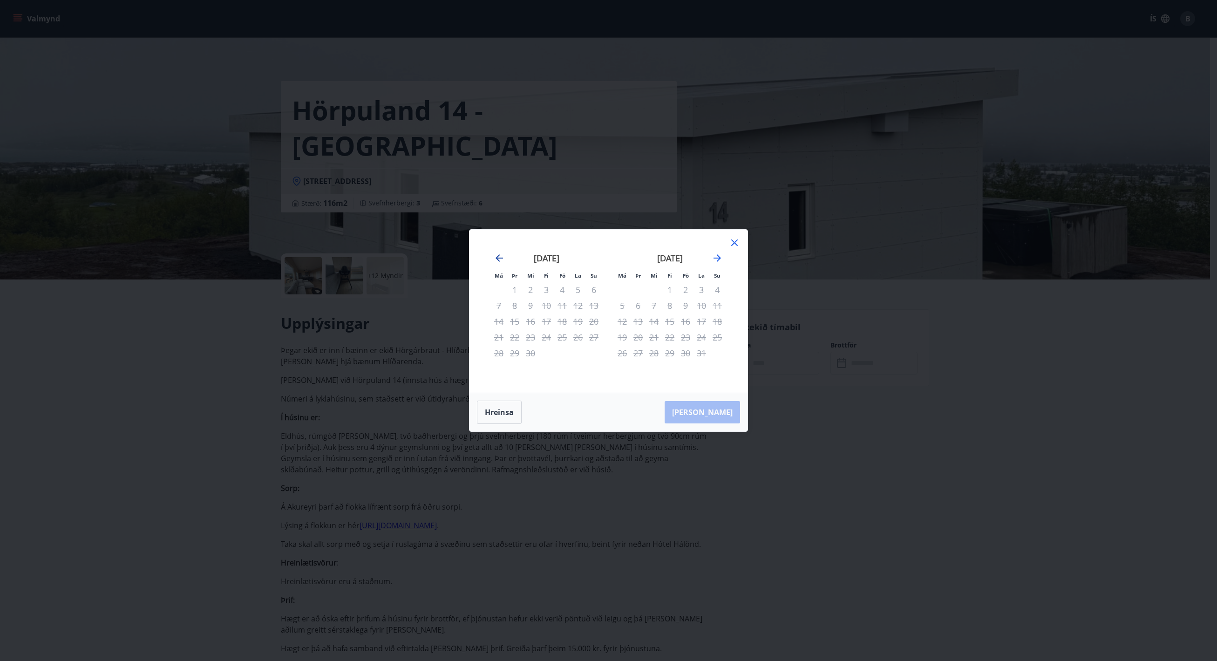
click at [500, 262] on icon "Move backward to switch to the previous month." at bounding box center [499, 257] width 11 height 11
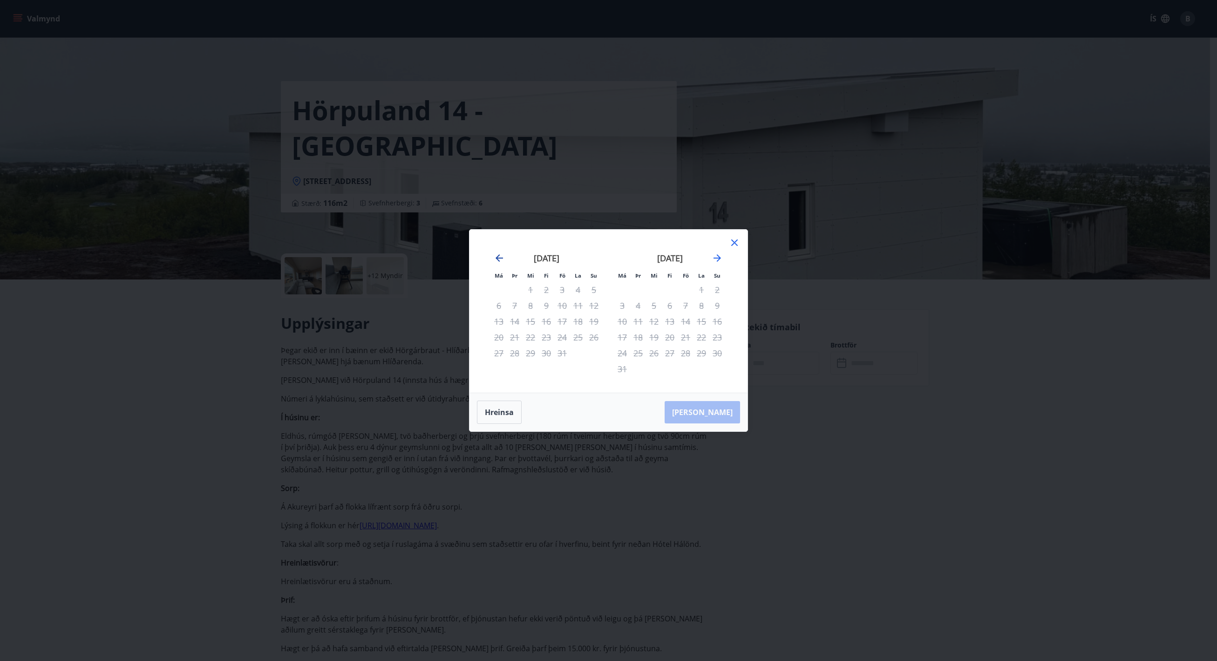
click at [500, 262] on icon "Move backward to switch to the previous month." at bounding box center [499, 257] width 11 height 11
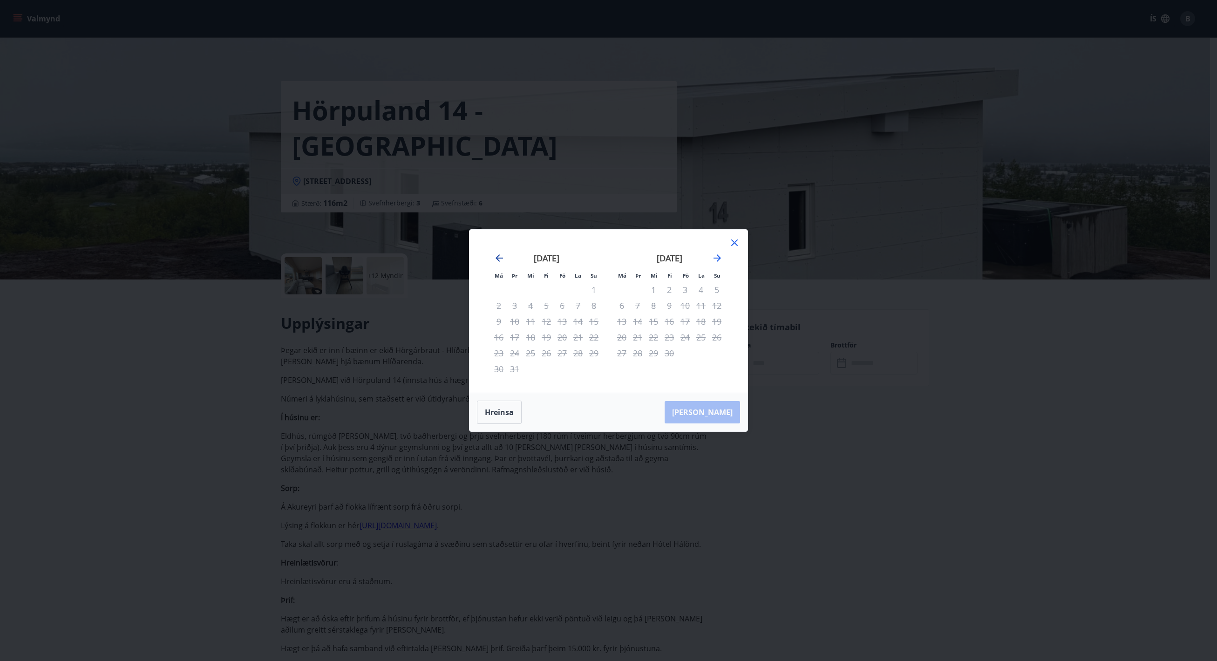
click at [500, 262] on icon "Move backward to switch to the previous month." at bounding box center [499, 257] width 11 height 11
click at [933, 391] on div "Má Þr Mi Fi Fö La Su Má Þr Mi Fi Fö La Su [DATE] 1 2 3 4 5 6 7 8 9 10 11 12 13 …" at bounding box center [608, 330] width 1217 height 661
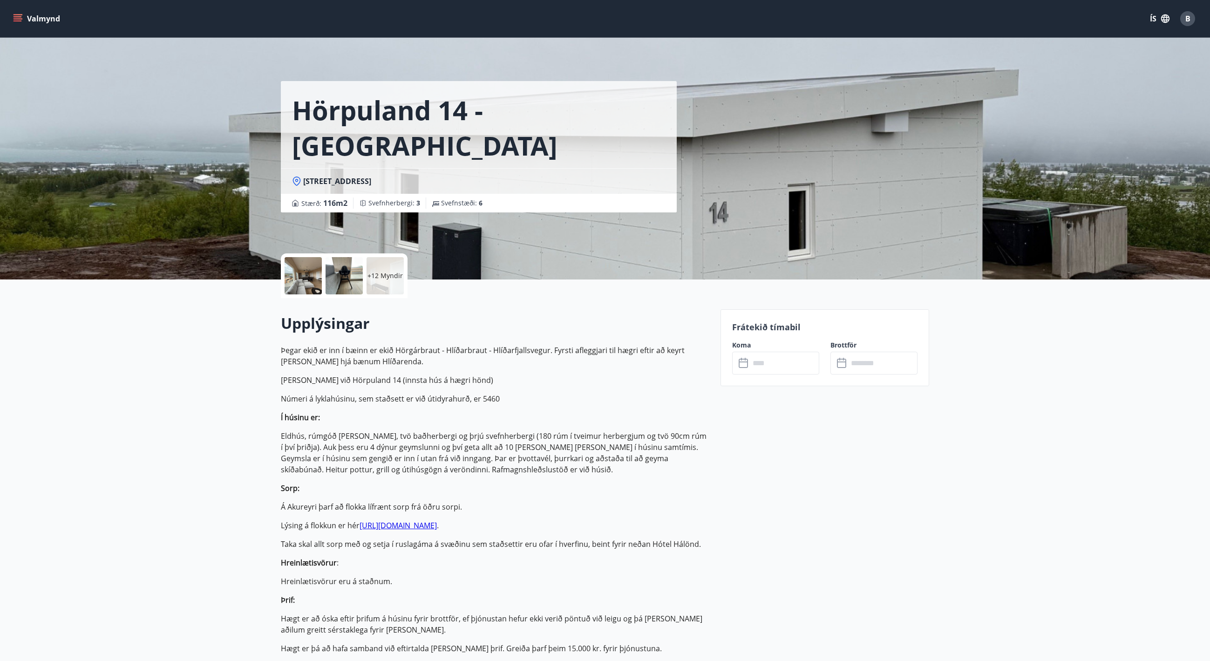
click at [14, 16] on icon "menu" at bounding box center [17, 18] width 9 height 9
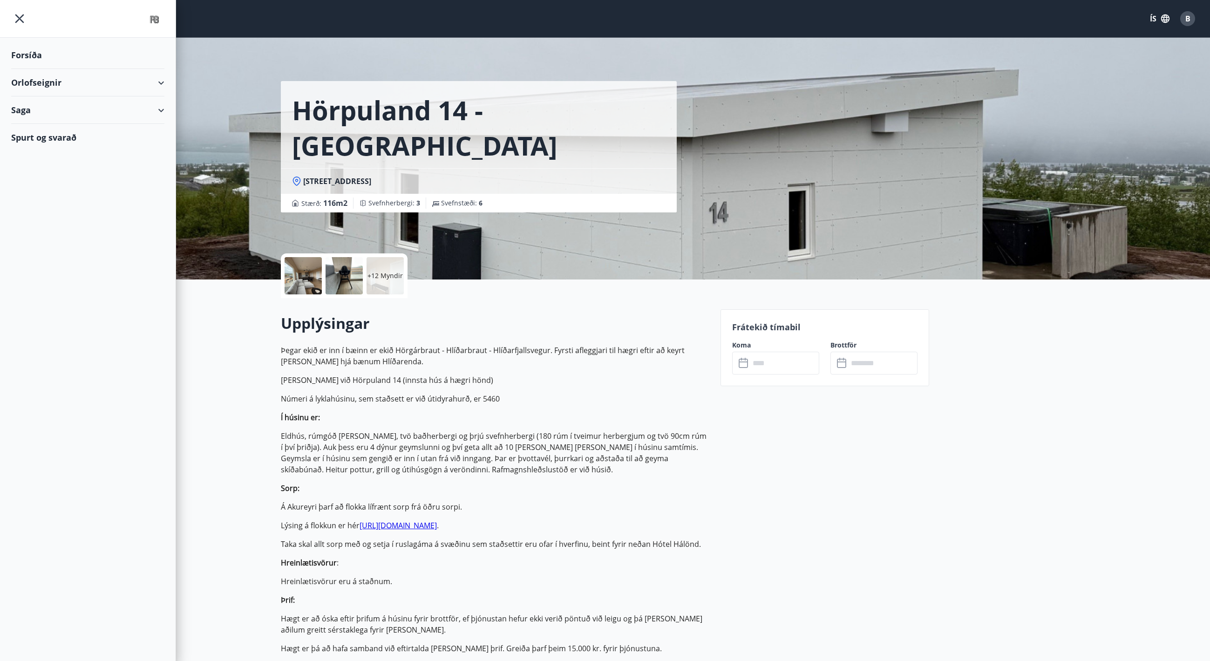
click at [43, 78] on div "Orlofseignir" at bounding box center [87, 82] width 153 height 27
click at [49, 108] on div "Framboð" at bounding box center [88, 106] width 138 height 20
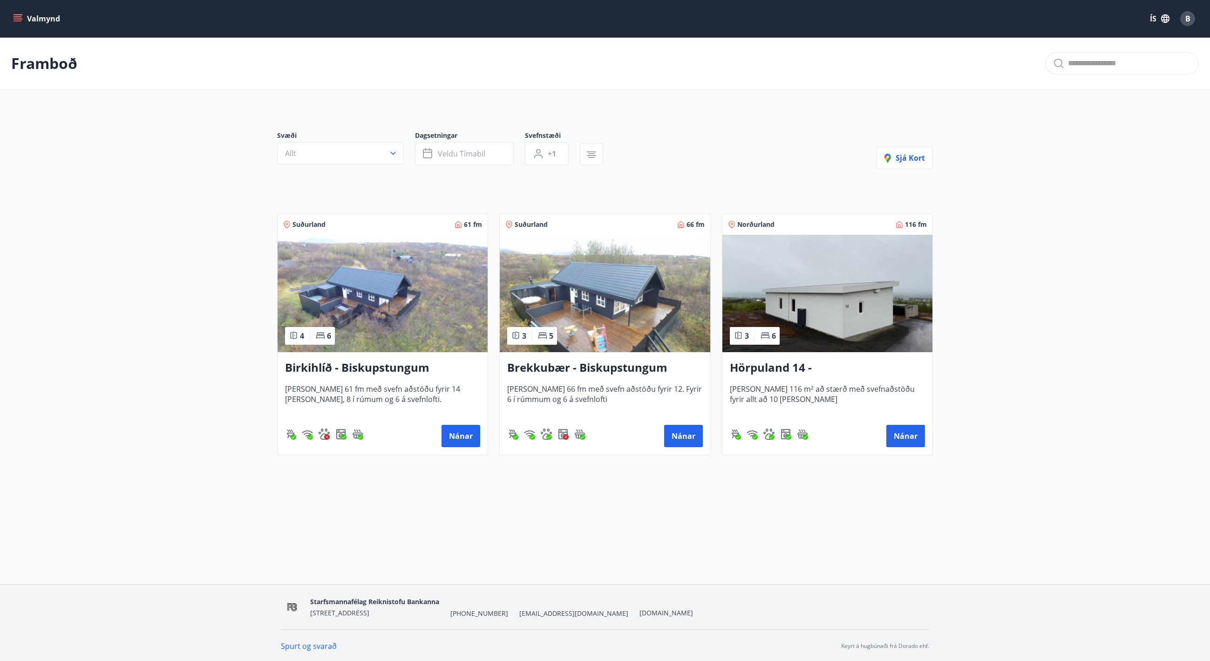
click at [623, 314] on img at bounding box center [605, 293] width 210 height 117
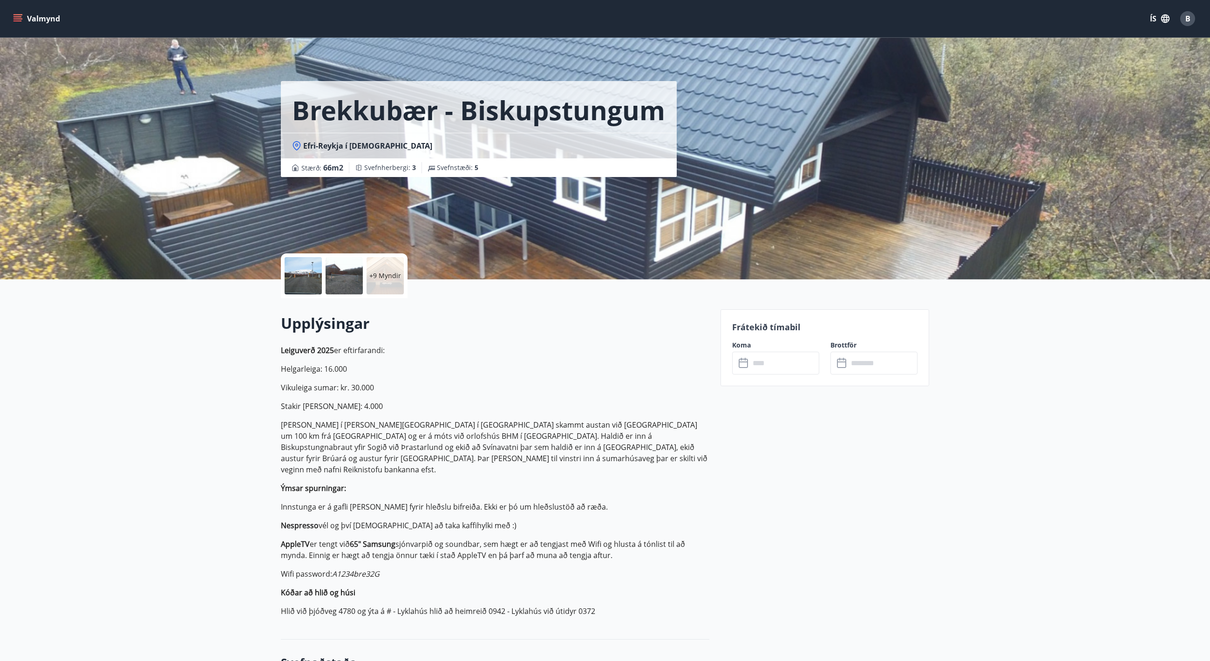
click at [780, 365] on input "text" at bounding box center [784, 363] width 69 height 23
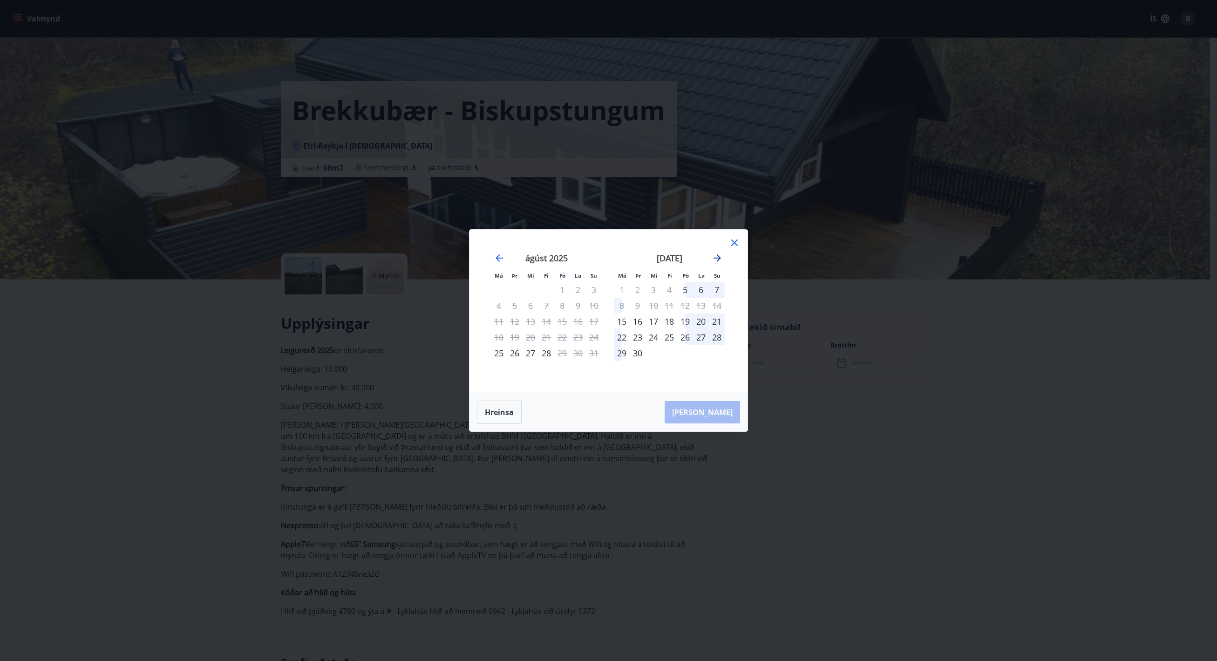
click at [721, 256] on icon "Move forward to switch to the next month." at bounding box center [717, 257] width 11 height 11
click at [721, 257] on icon "Move forward to switch to the next month." at bounding box center [717, 257] width 11 height 11
click at [849, 433] on div "Má Þr Mi Fi Fö La Su Má Þr Mi Fi Fö La Su [DATE] 1 2 3 4 5 6 7 8 9 10 11 12 13 …" at bounding box center [608, 330] width 1217 height 661
